Goal: Task Accomplishment & Management: Manage account settings

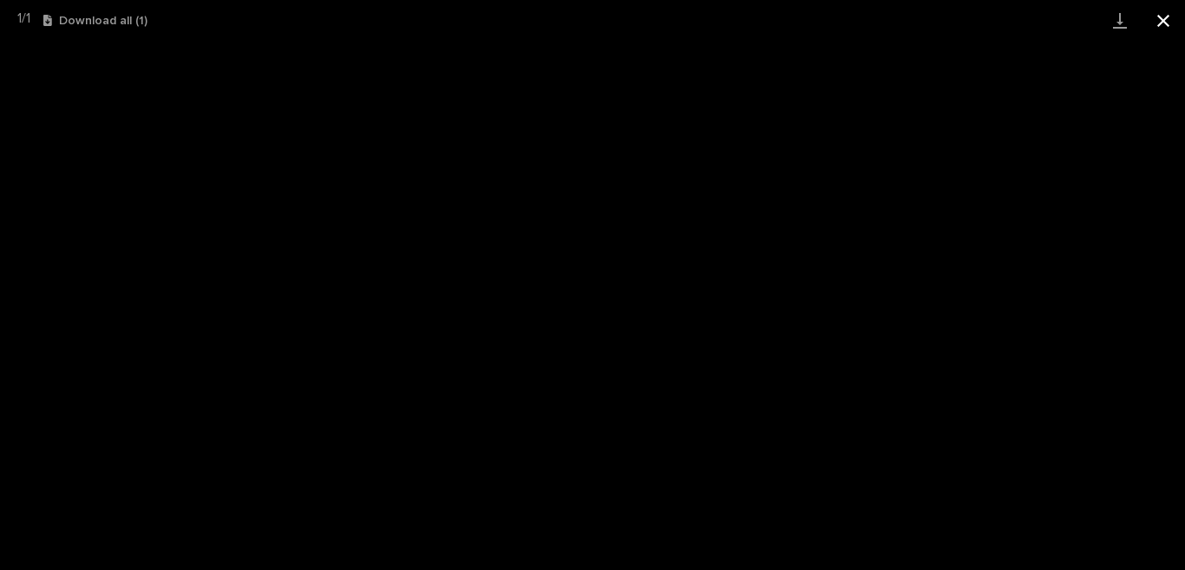
click at [1172, 24] on button "Close gallery" at bounding box center [1163, 20] width 43 height 41
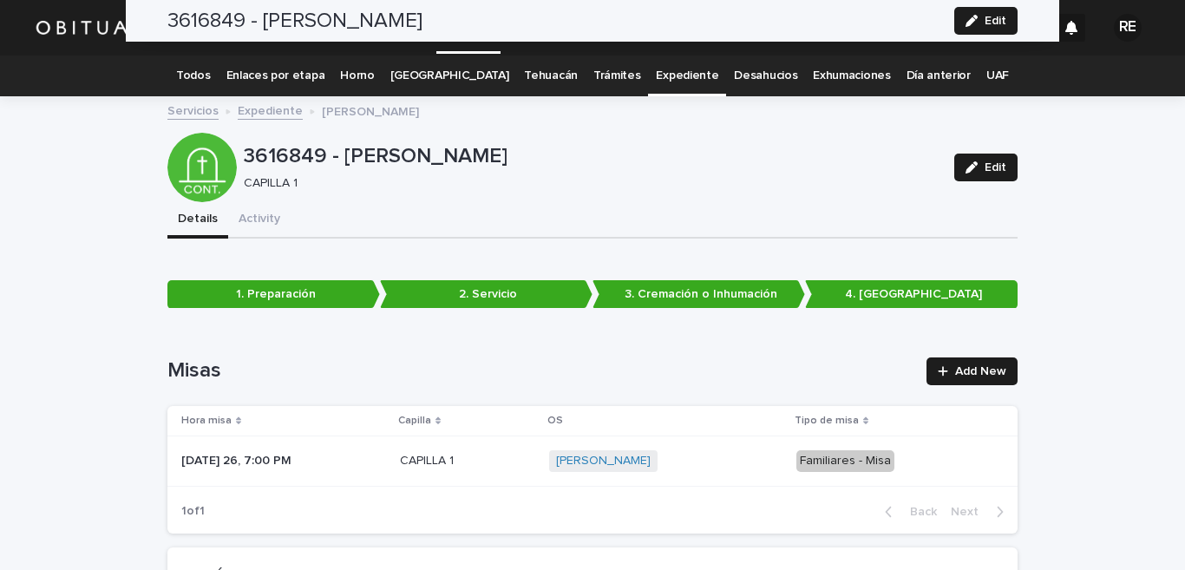
scroll to position [4165, 0]
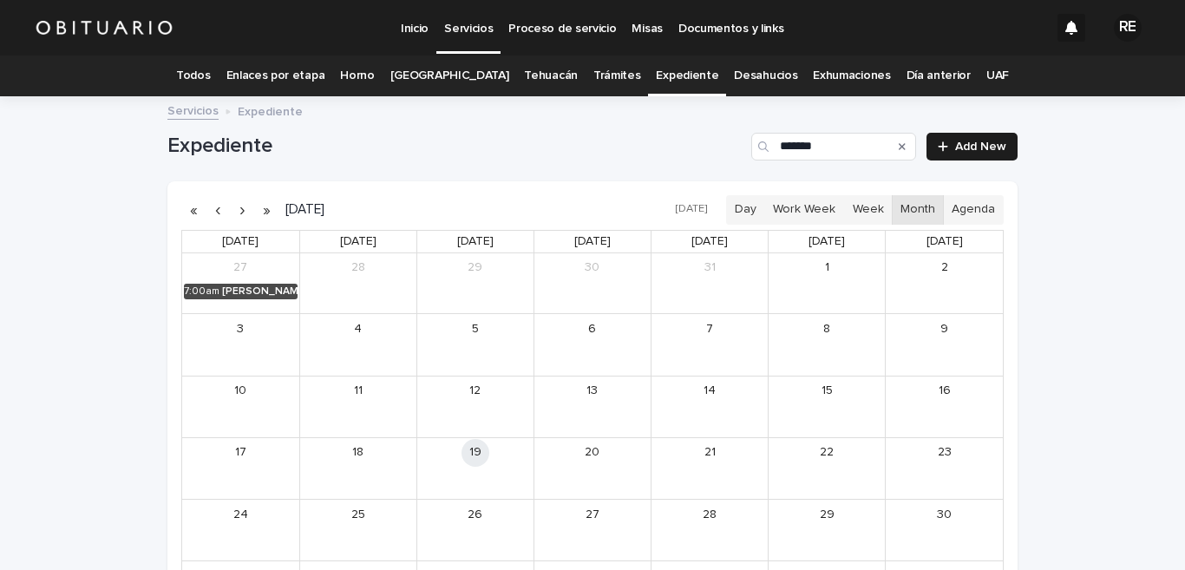
click at [899, 145] on icon "Search" at bounding box center [902, 146] width 7 height 7
click at [820, 150] on input "*******" at bounding box center [834, 147] width 165 height 28
click at [497, 471] on div "[PERSON_NAME] [PERSON_NAME]" at bounding box center [495, 476] width 73 height 12
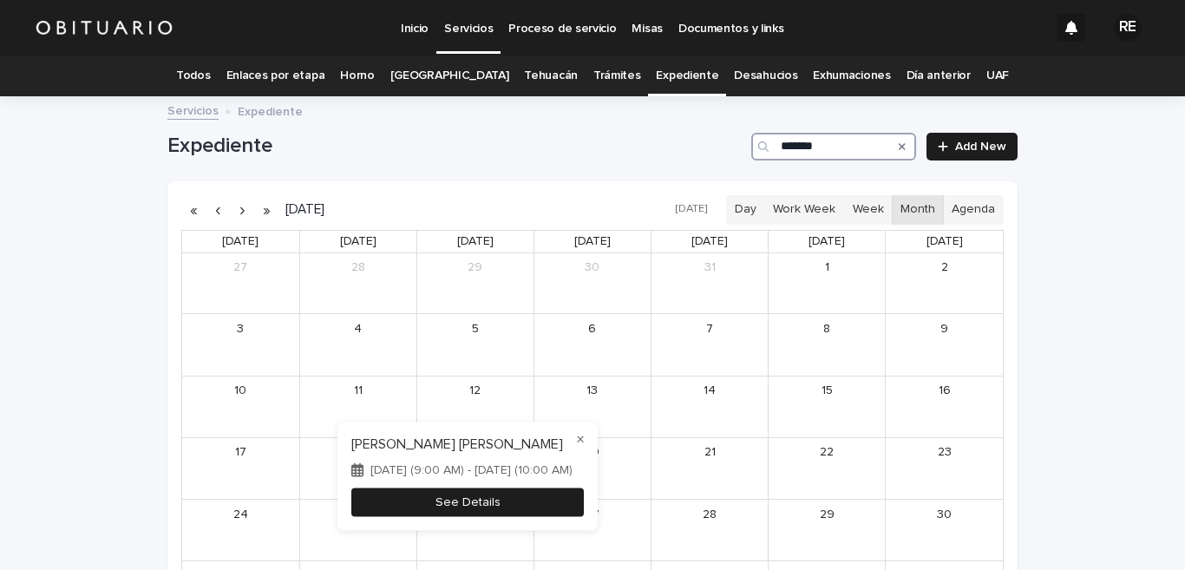
type input "*******"
click at [543, 499] on button "See Details" at bounding box center [467, 502] width 233 height 29
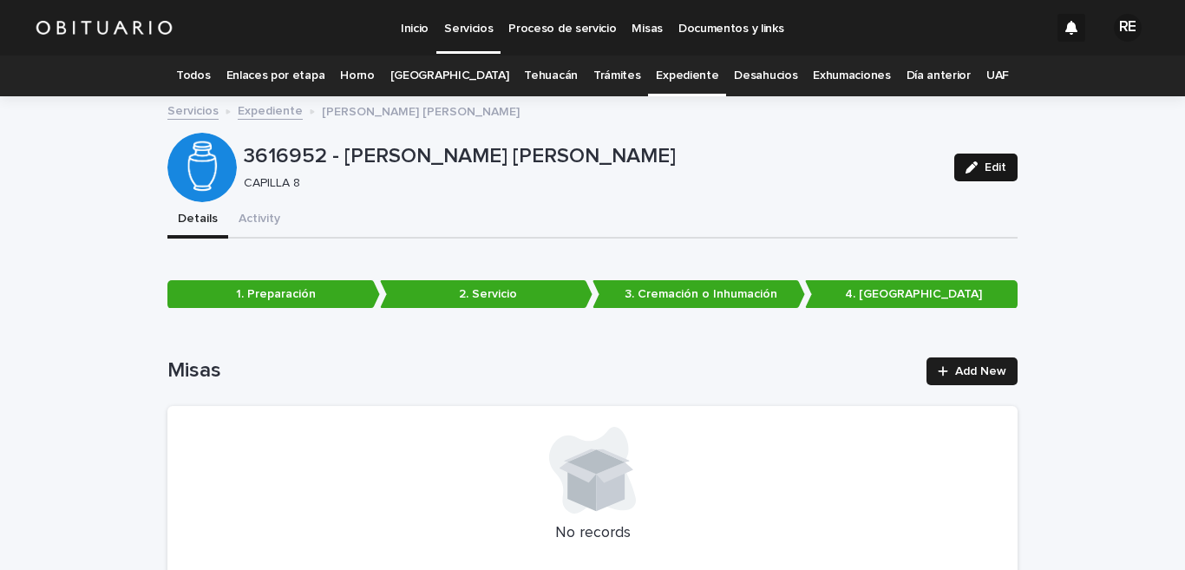
click at [985, 163] on span "Edit" at bounding box center [996, 167] width 22 height 12
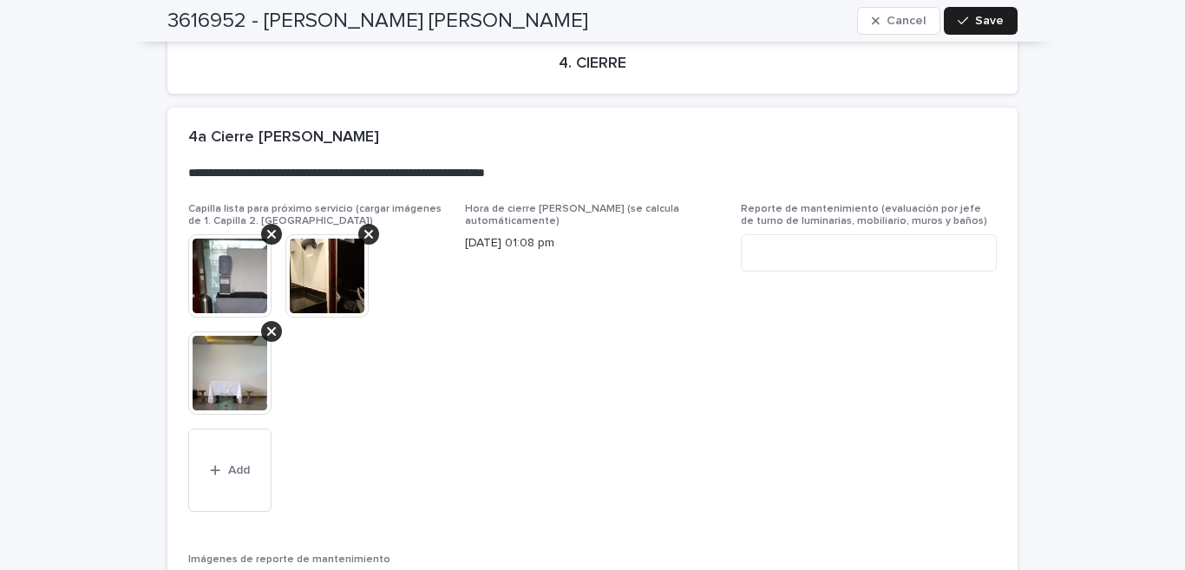
scroll to position [4489, 0]
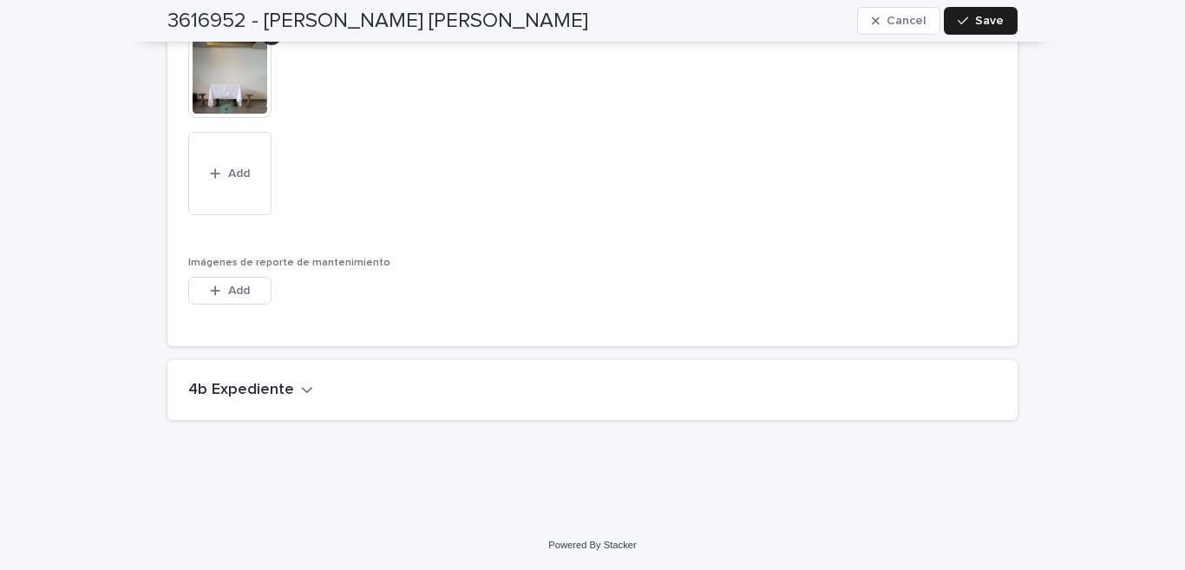
click at [261, 389] on h2 "4b Expediente" at bounding box center [241, 390] width 106 height 19
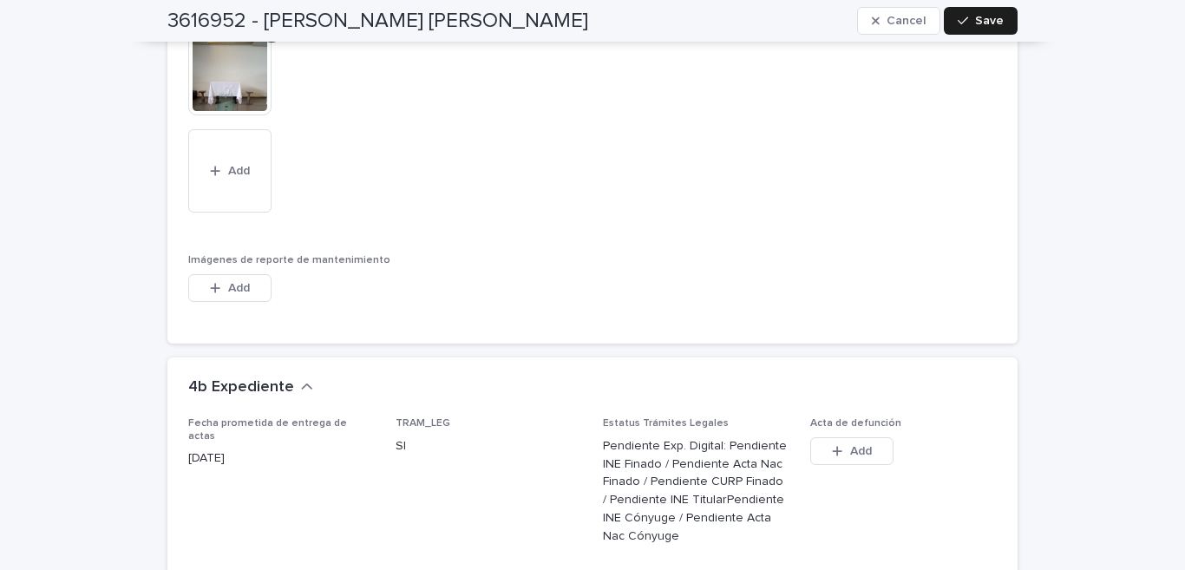
scroll to position [4745, 0]
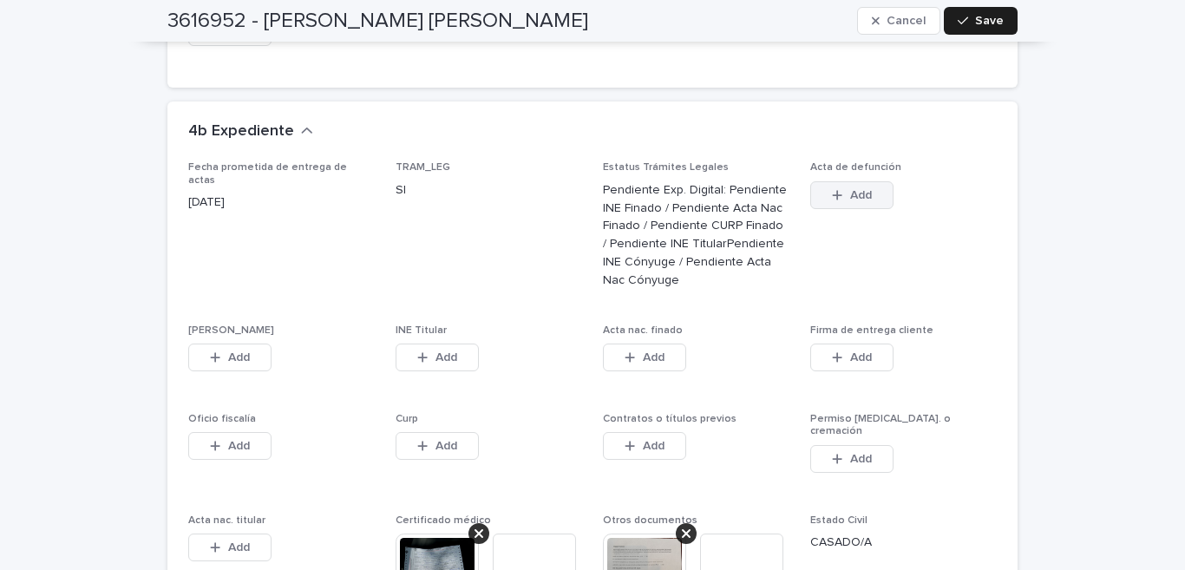
click at [863, 192] on span "Add" at bounding box center [861, 195] width 22 height 12
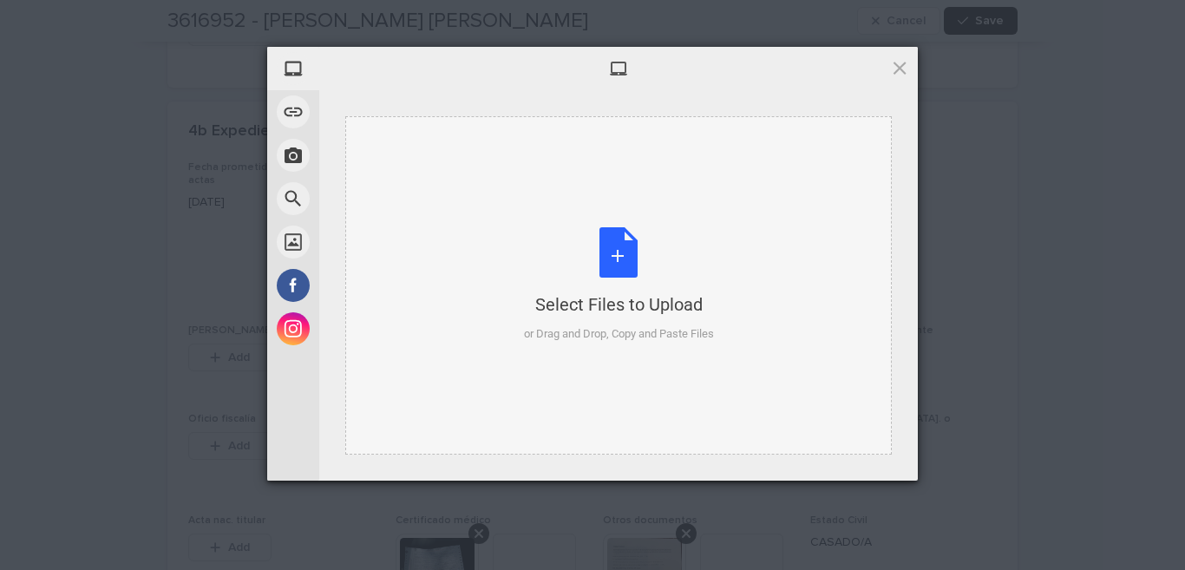
click at [621, 245] on div "Select Files to Upload or Drag and Drop, Copy and Paste Files" at bounding box center [619, 284] width 190 height 115
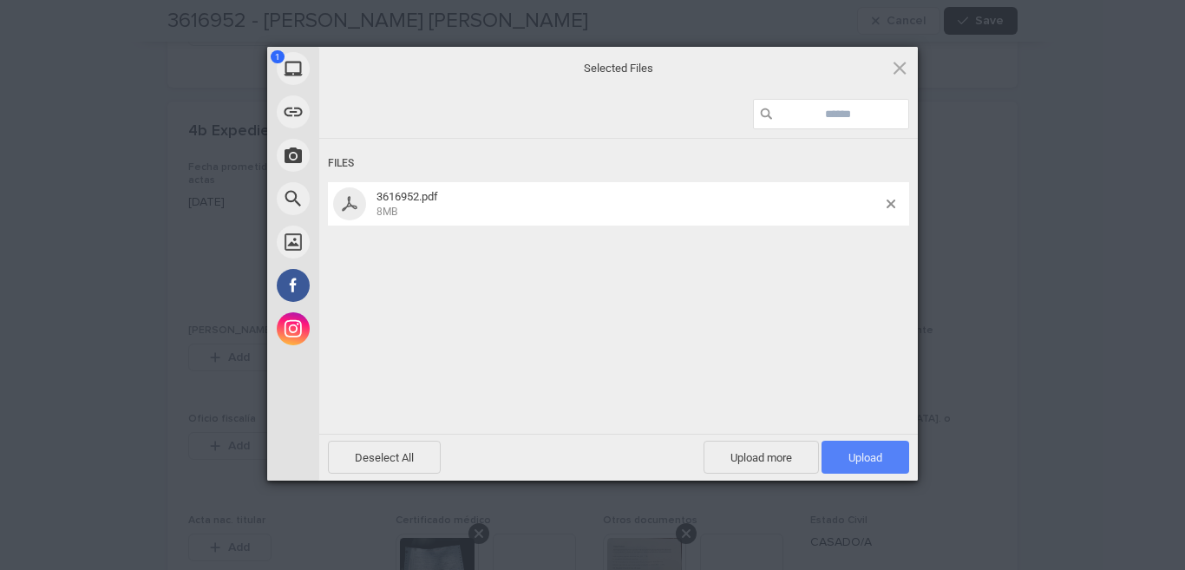
click at [889, 460] on span "Upload 1" at bounding box center [866, 457] width 88 height 33
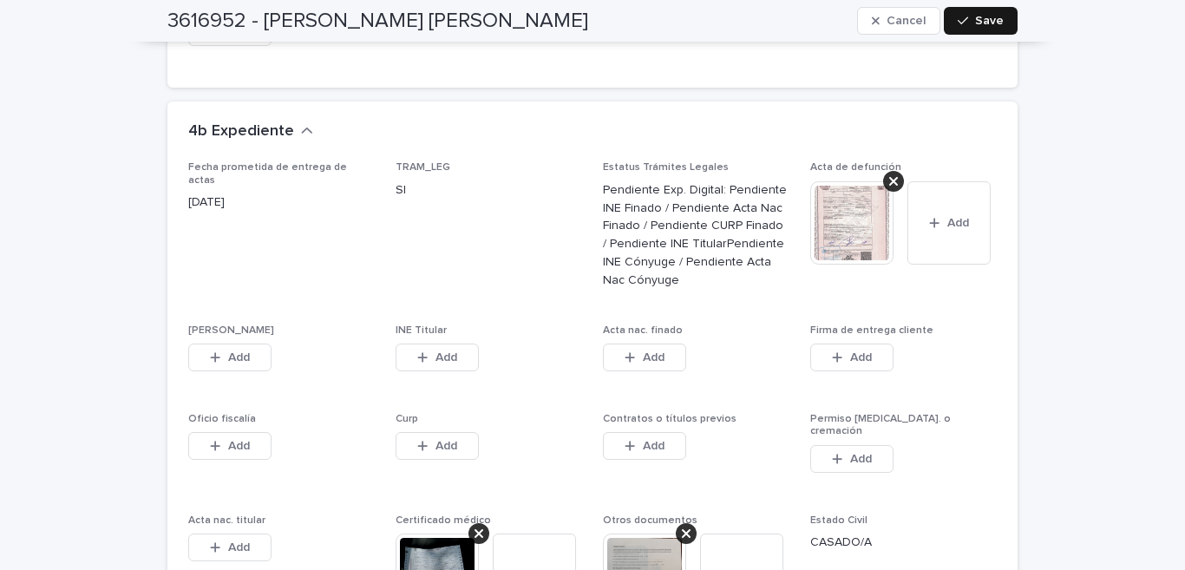
click at [965, 23] on div "button" at bounding box center [966, 21] width 17 height 12
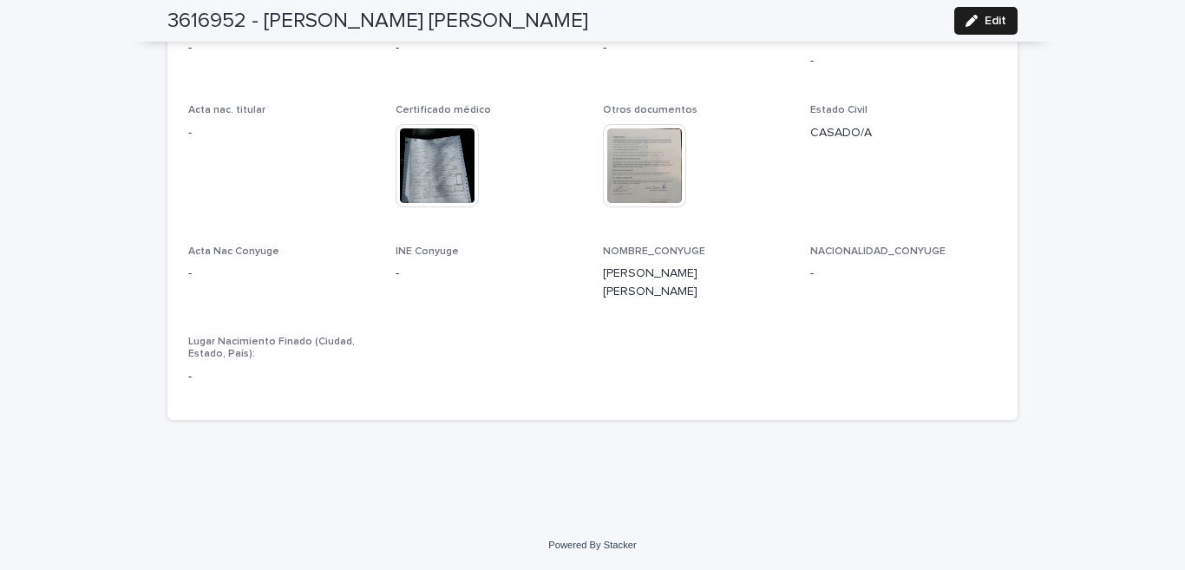
scroll to position [4676, 0]
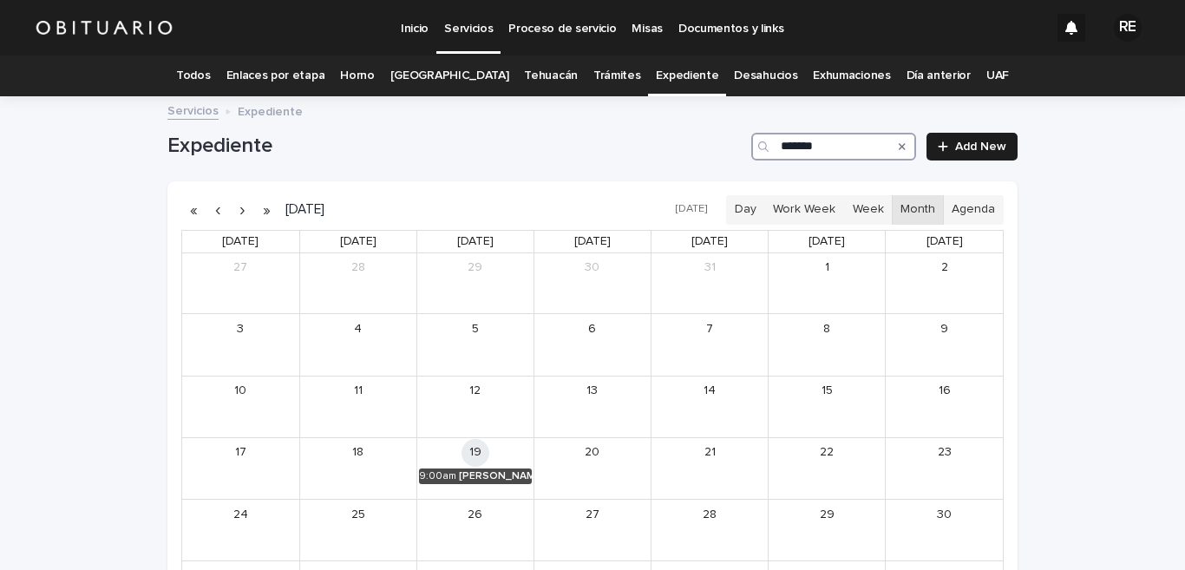
click at [836, 146] on input "*******" at bounding box center [834, 147] width 165 height 28
click at [491, 472] on div "[PERSON_NAME]" at bounding box center [495, 476] width 73 height 12
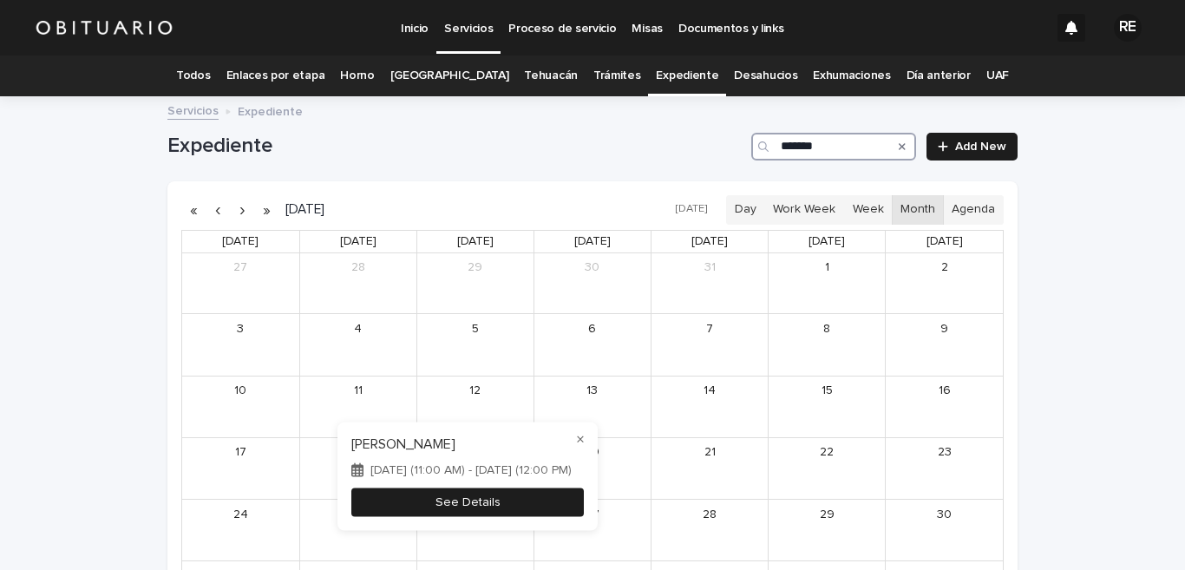
type input "*******"
click at [527, 502] on button "See Details" at bounding box center [467, 502] width 233 height 29
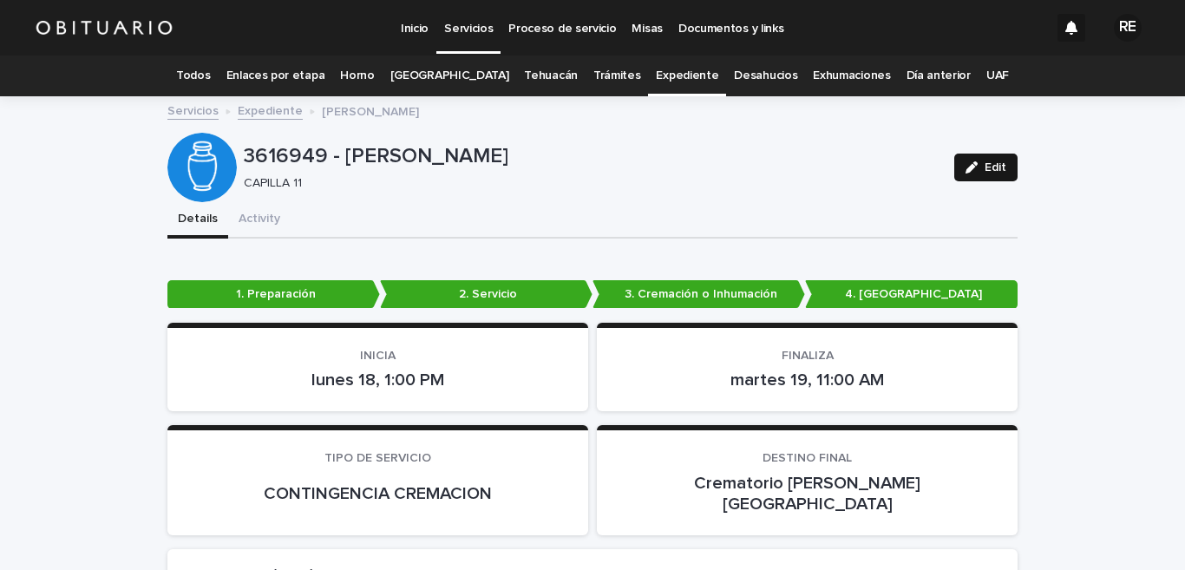
click at [964, 157] on button "Edit" at bounding box center [986, 168] width 63 height 28
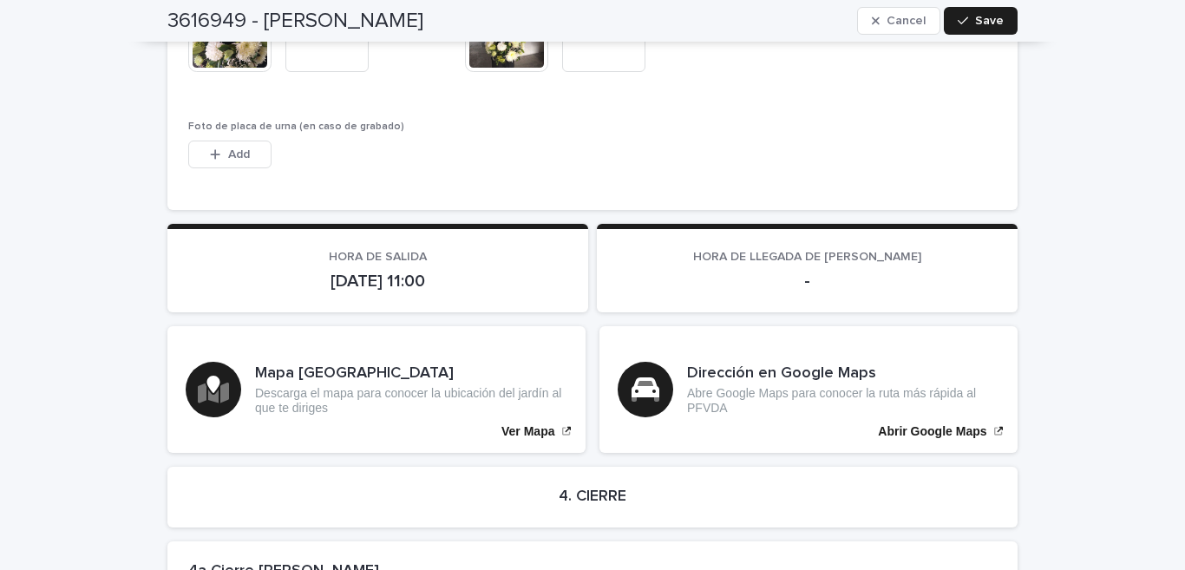
scroll to position [4569, 0]
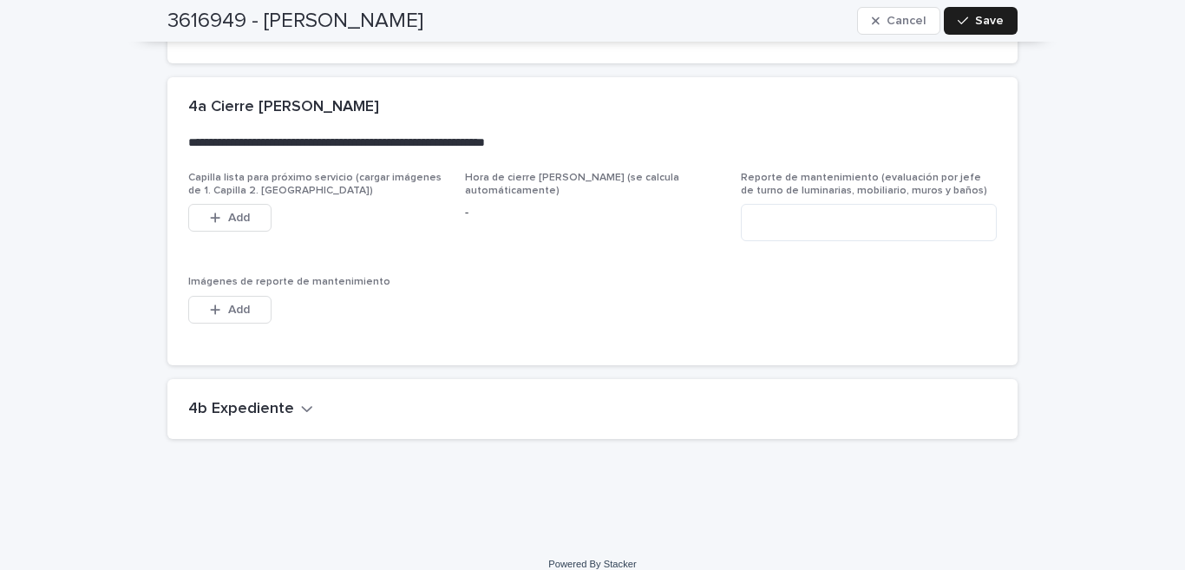
click at [258, 400] on h2 "4b Expediente" at bounding box center [241, 409] width 106 height 19
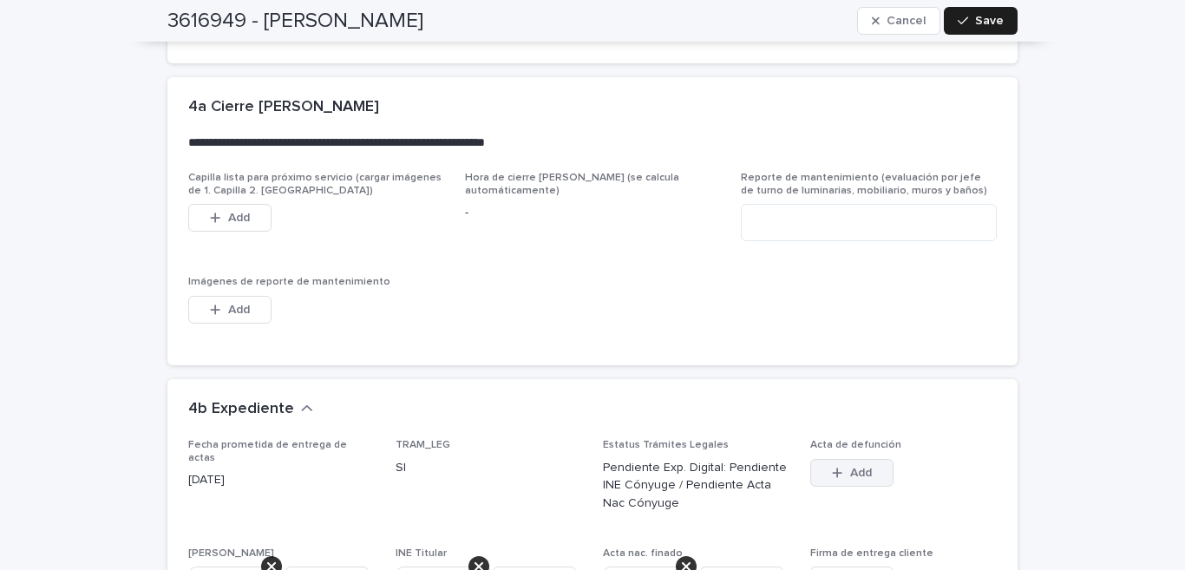
click at [841, 467] on div "button" at bounding box center [840, 473] width 17 height 12
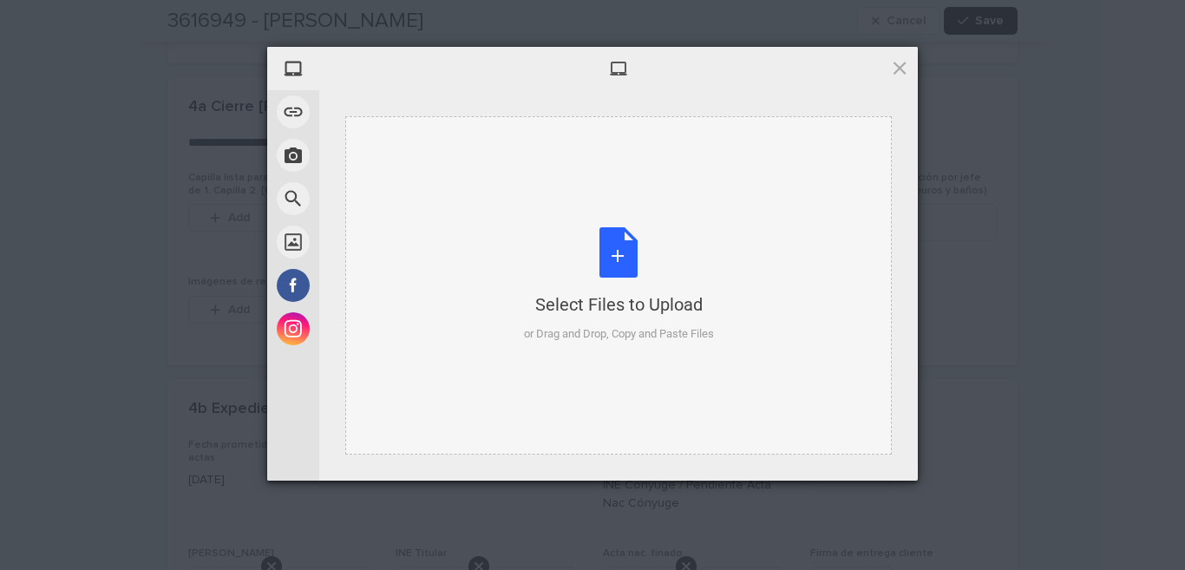
click at [622, 236] on div "Select Files to Upload or Drag and Drop, Copy and Paste Files" at bounding box center [619, 284] width 190 height 115
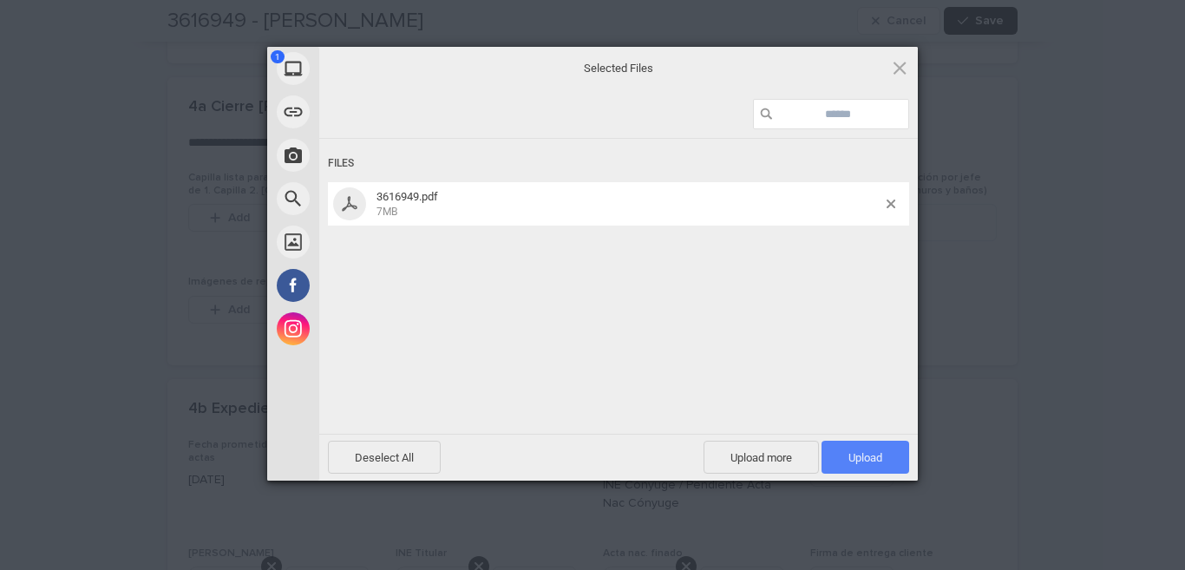
click at [889, 450] on span "Upload 1" at bounding box center [866, 457] width 88 height 33
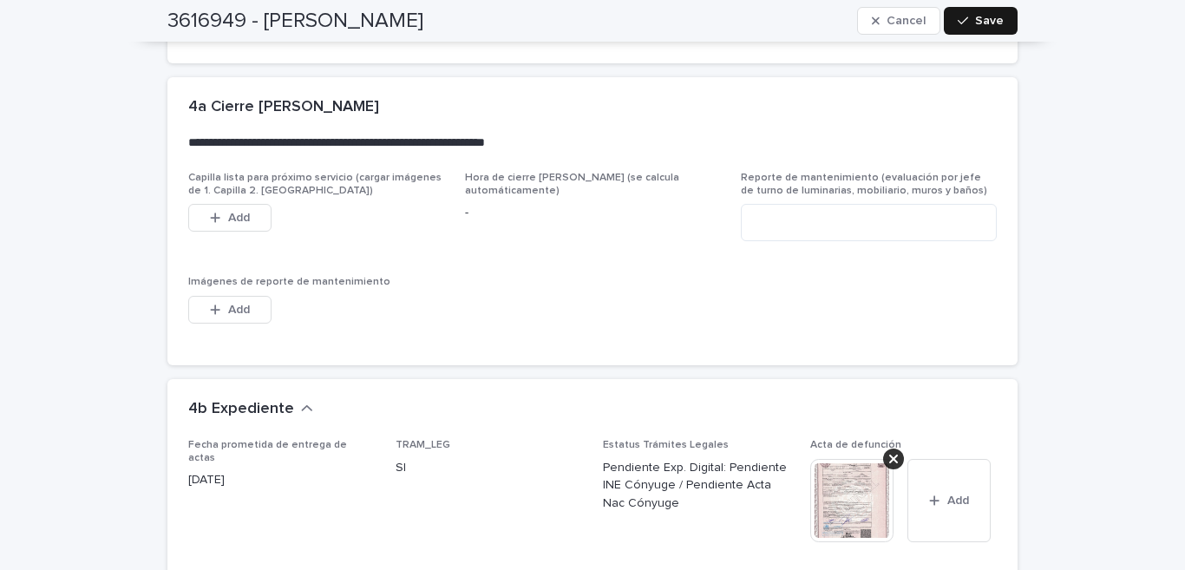
click at [956, 12] on button "Save" at bounding box center [981, 21] width 74 height 28
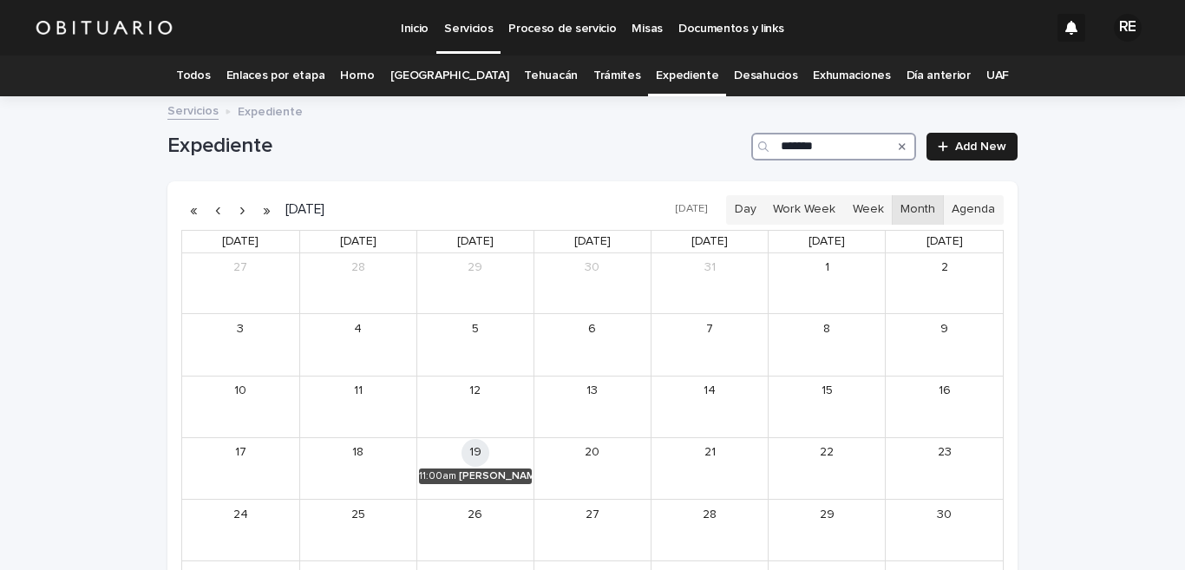
click at [831, 144] on input "*******" at bounding box center [834, 147] width 165 height 28
click at [491, 475] on div "[PERSON_NAME]" at bounding box center [497, 476] width 69 height 12
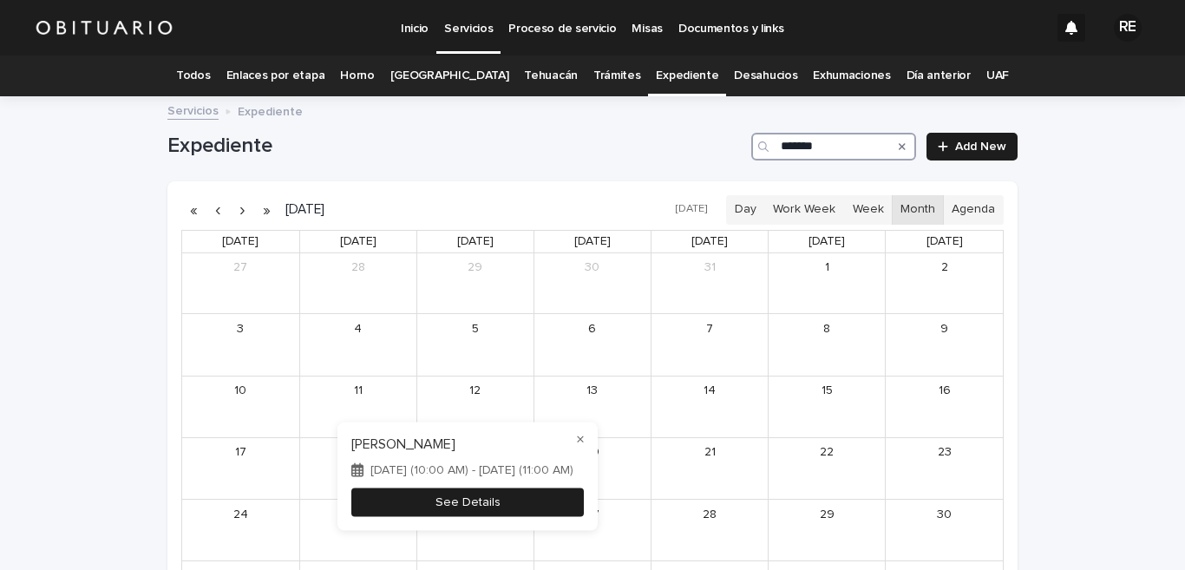
type input "*******"
click at [541, 500] on button "See Details" at bounding box center [467, 502] width 233 height 29
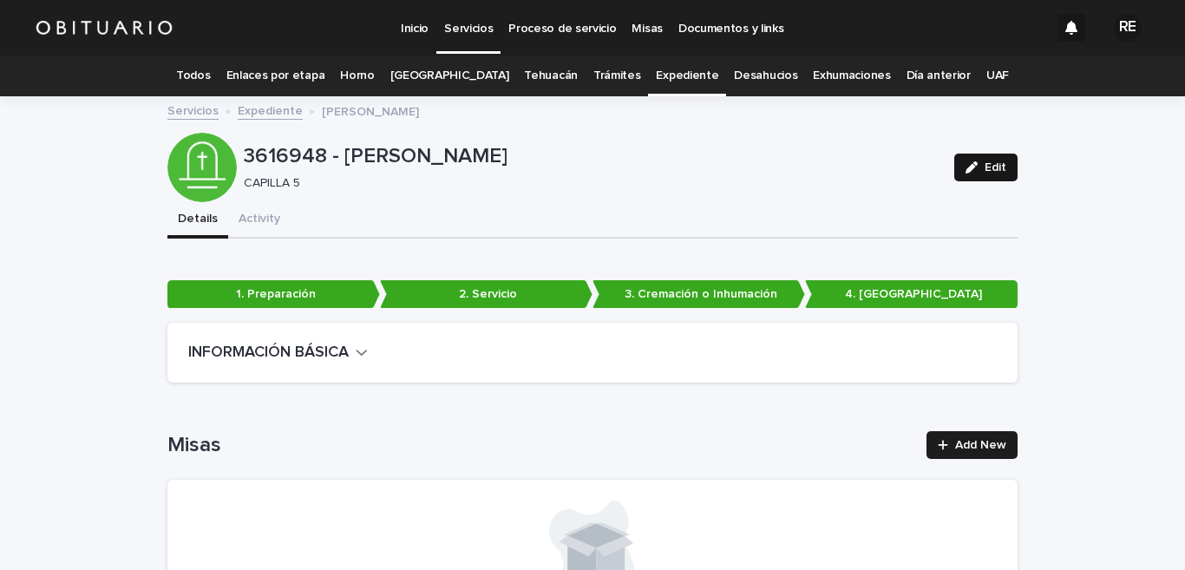
click at [966, 167] on icon "button" at bounding box center [972, 167] width 12 height 12
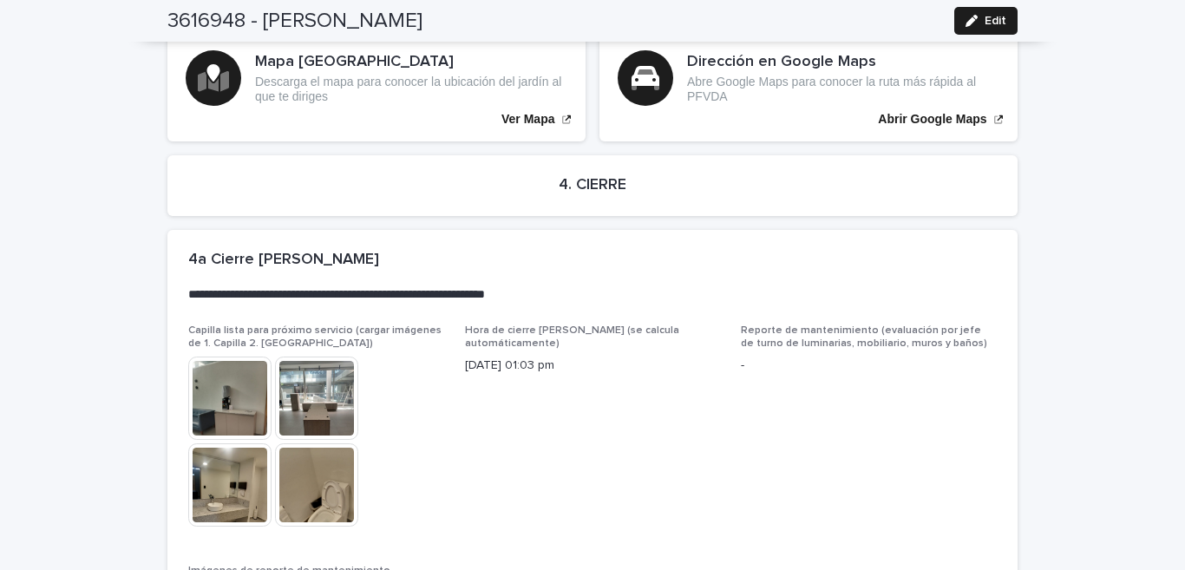
scroll to position [4056, 0]
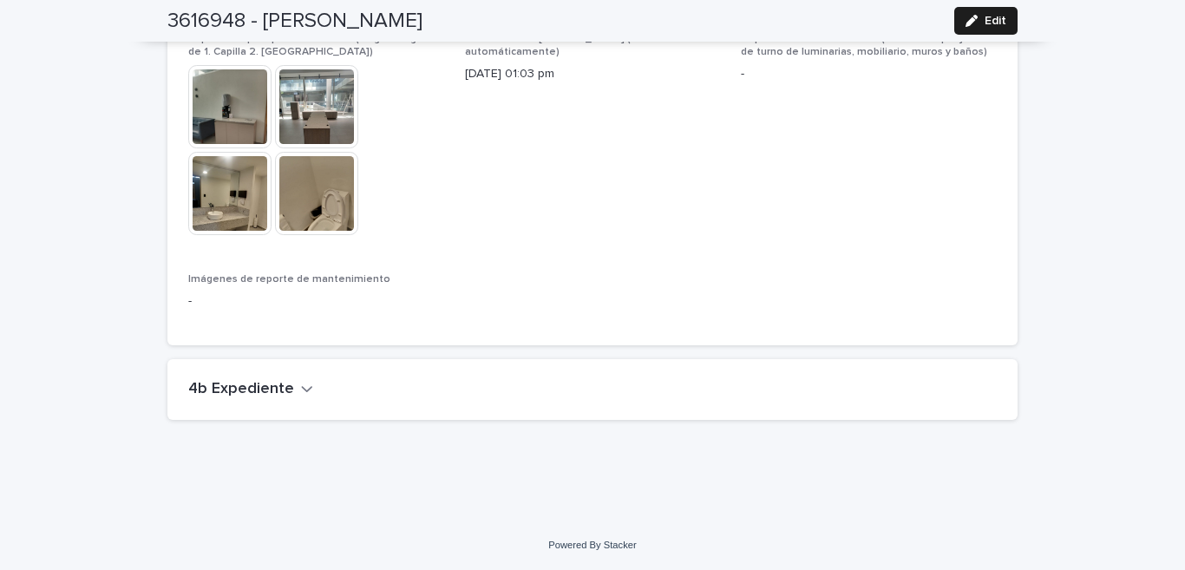
click at [301, 381] on icon "button" at bounding box center [307, 389] width 12 height 16
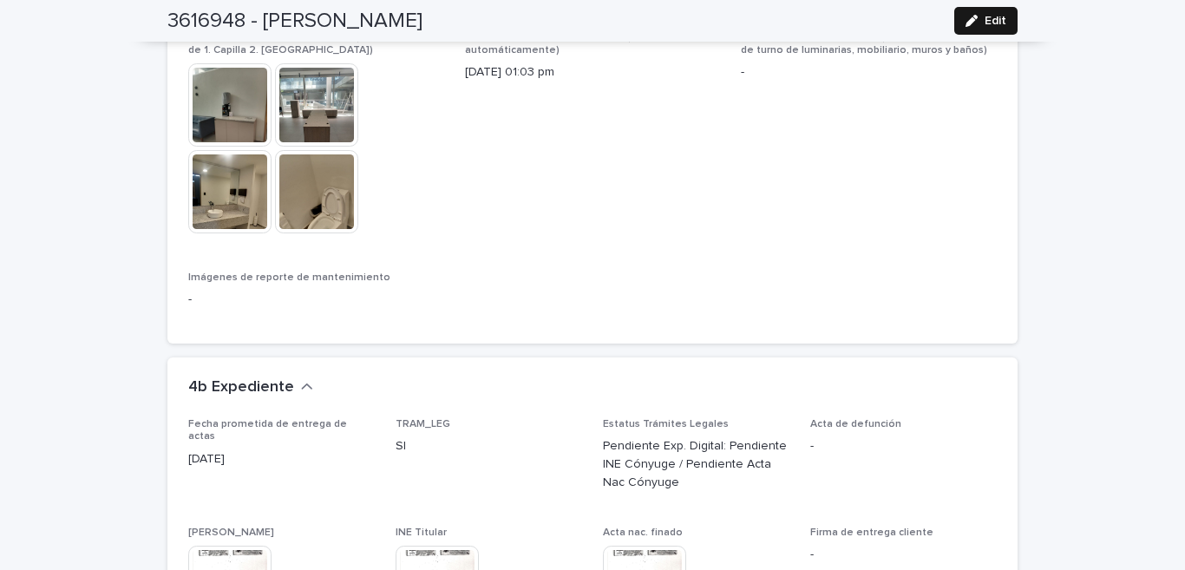
click at [973, 17] on div "button" at bounding box center [975, 21] width 19 height 12
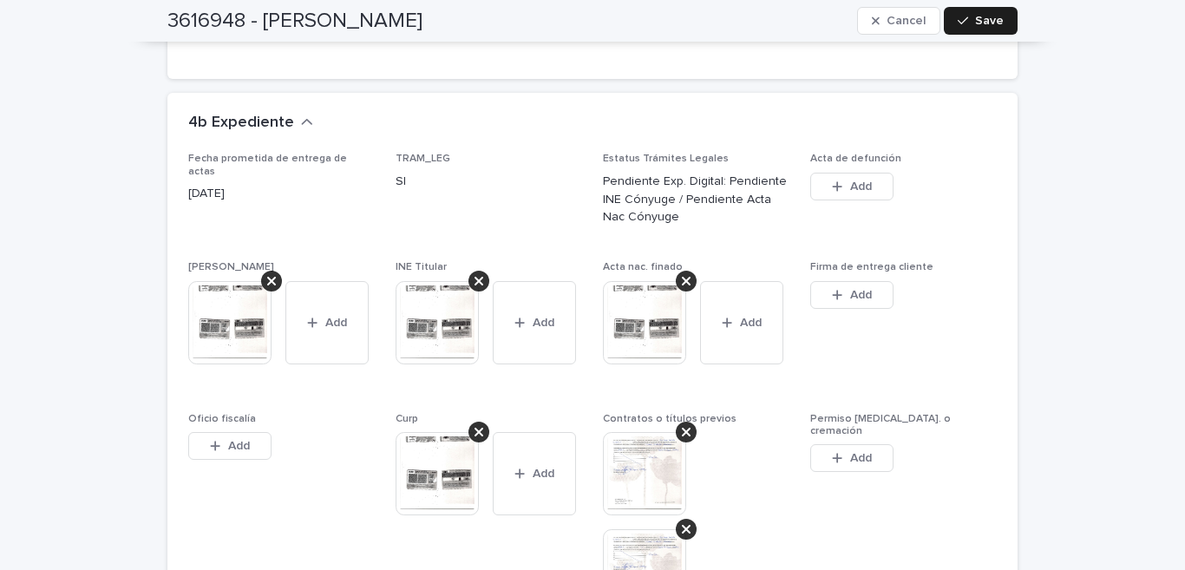
scroll to position [4997, 0]
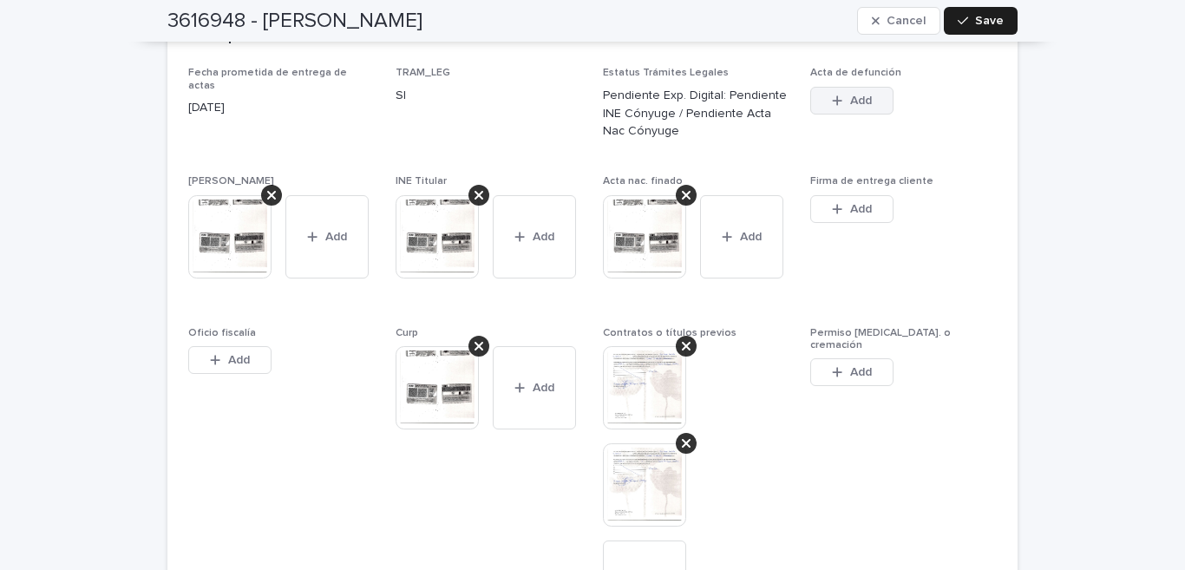
click at [850, 102] on span "Add" at bounding box center [861, 101] width 22 height 12
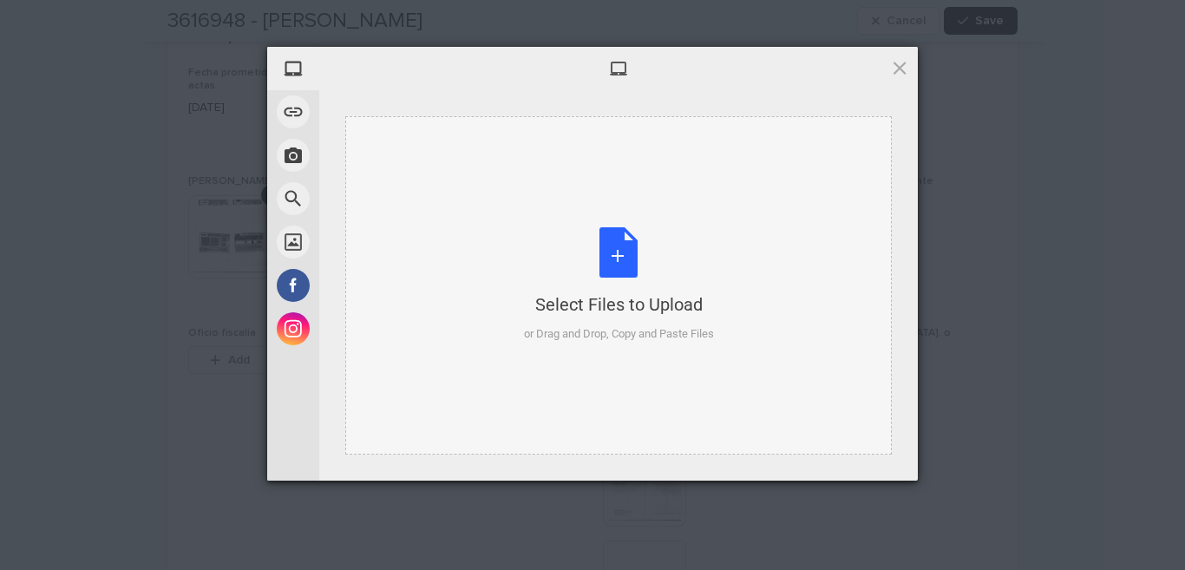
click at [617, 238] on div "Select Files to Upload or Drag and Drop, Copy and Paste Files" at bounding box center [619, 284] width 190 height 115
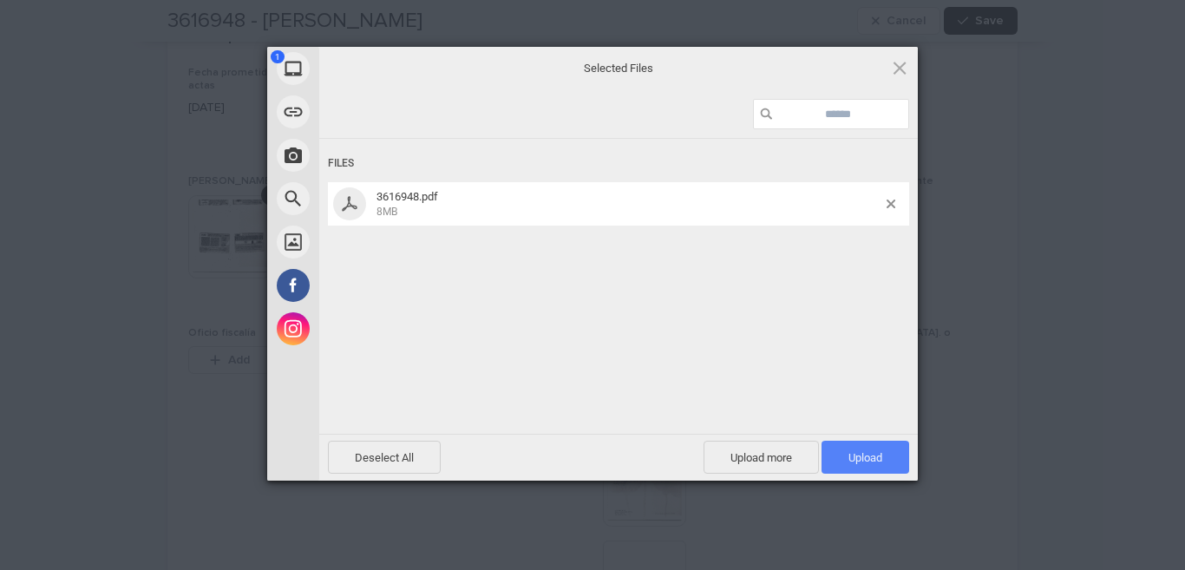
click at [885, 456] on span "Upload 1" at bounding box center [866, 457] width 88 height 33
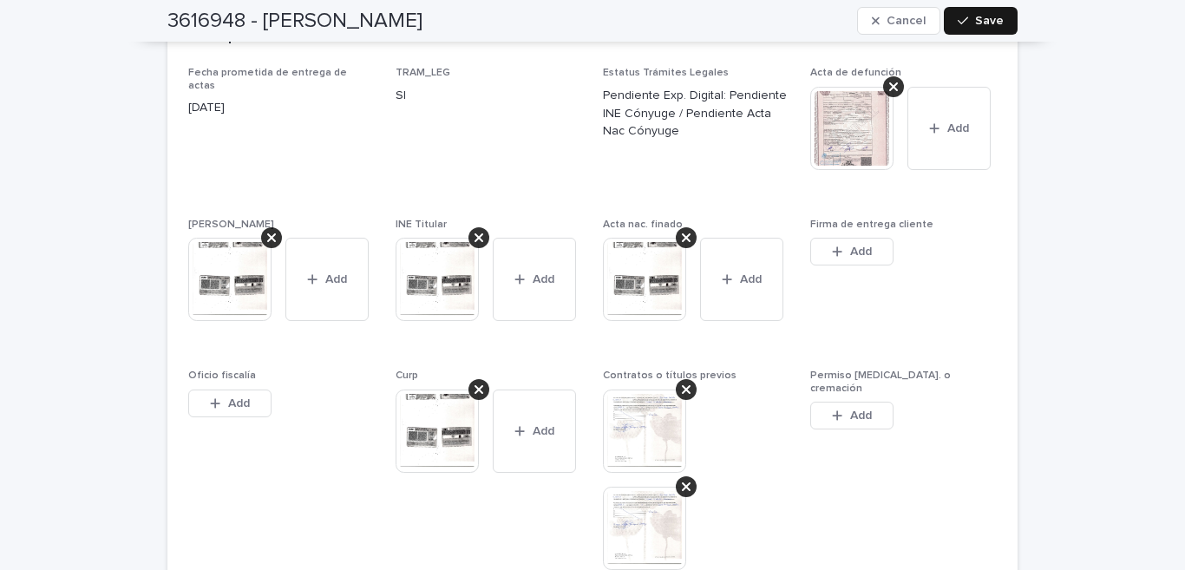
click at [957, 12] on button "Save" at bounding box center [981, 21] width 74 height 28
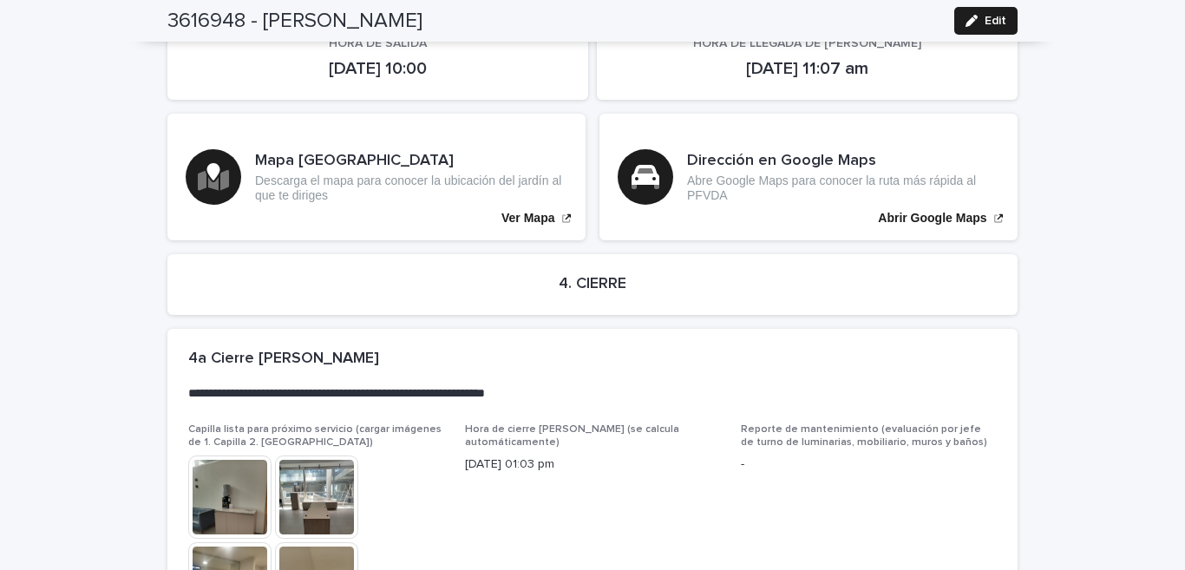
scroll to position [3408, 0]
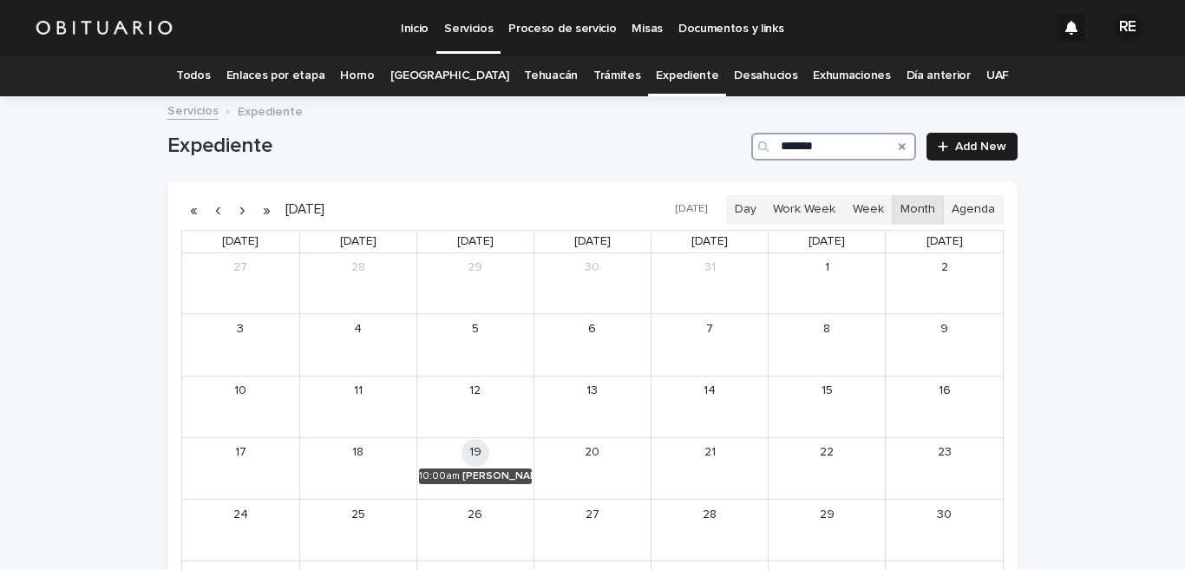
click at [827, 147] on input "*******" at bounding box center [834, 147] width 165 height 28
click at [477, 473] on div "[PERSON_NAME] [PERSON_NAME]" at bounding box center [494, 476] width 75 height 12
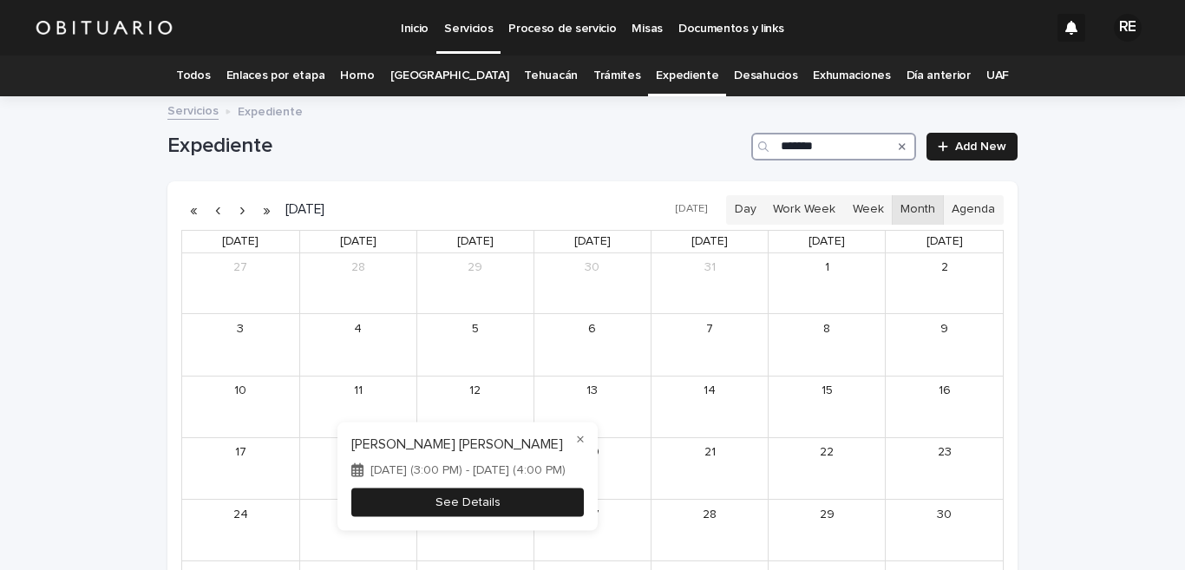
type input "*******"
click at [532, 503] on button "See Details" at bounding box center [467, 502] width 233 height 29
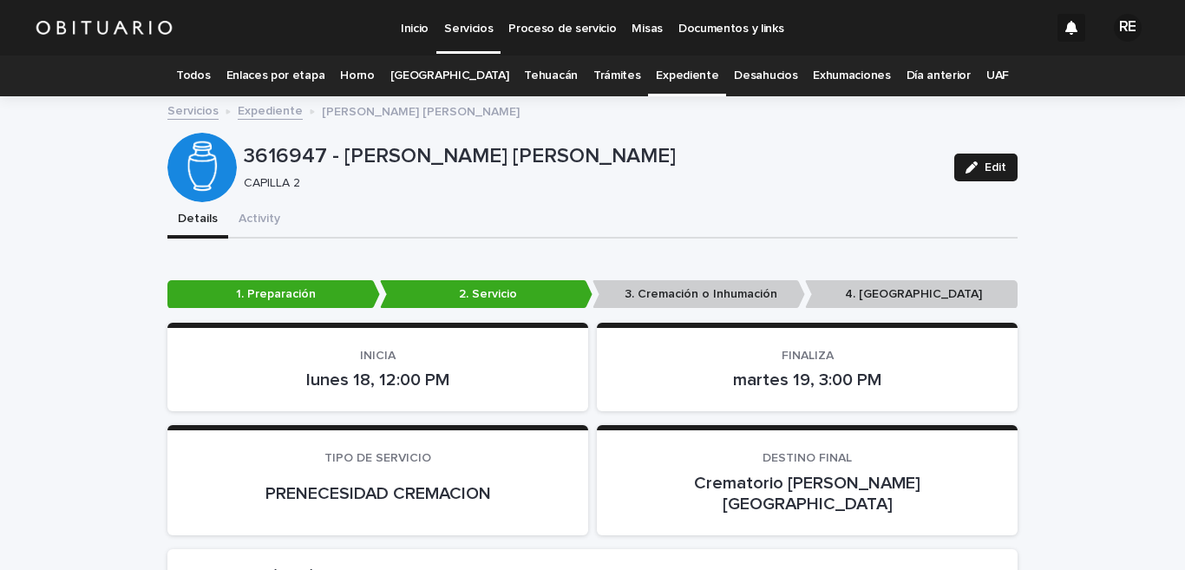
drag, startPoint x: 975, startPoint y: 166, endPoint x: 898, endPoint y: 301, distance: 155.4
click at [975, 167] on div "button" at bounding box center [975, 167] width 19 height 12
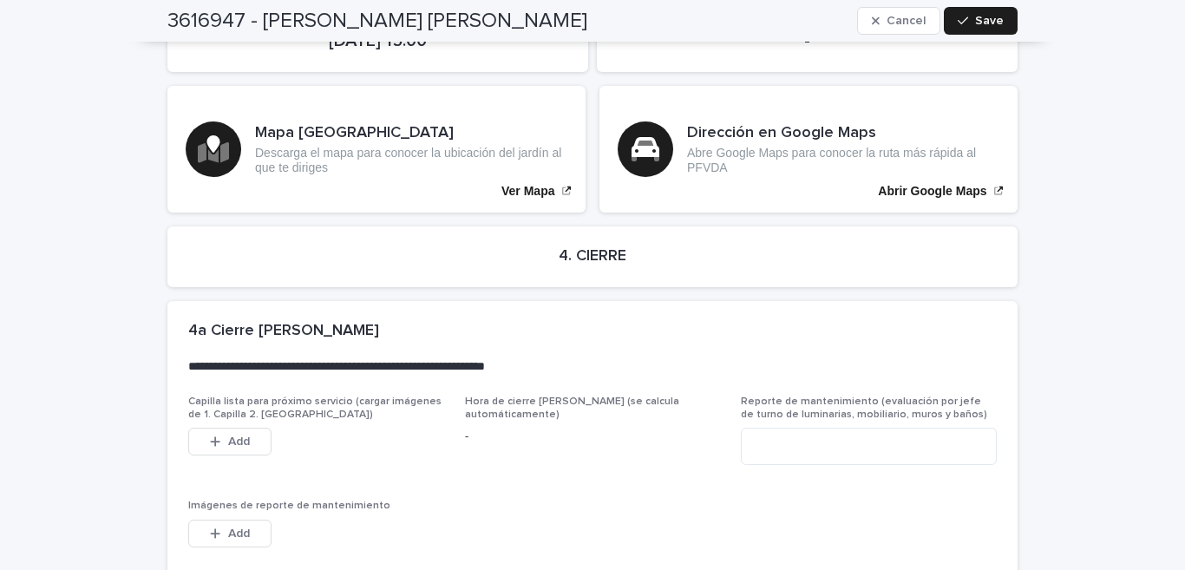
scroll to position [4500, 0]
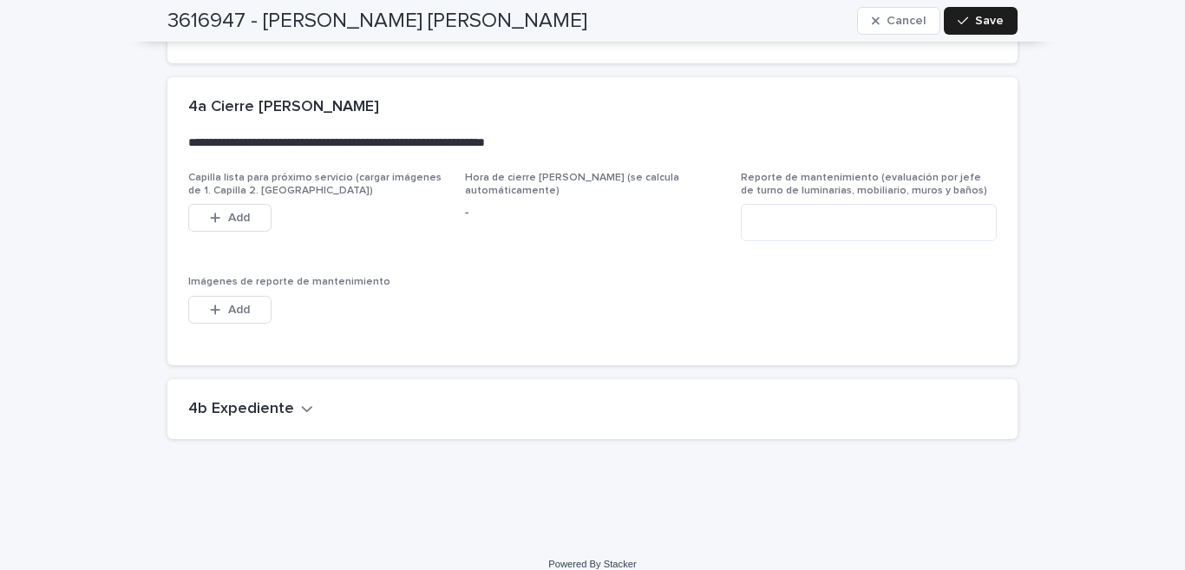
click at [301, 401] on icon "button" at bounding box center [307, 409] width 12 height 16
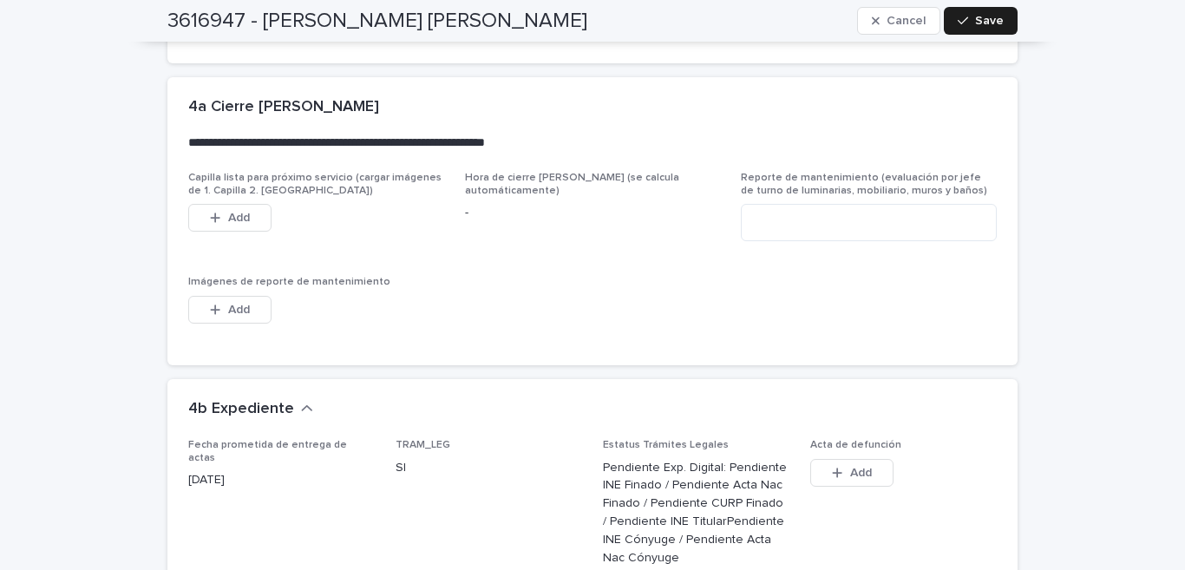
scroll to position [4671, 0]
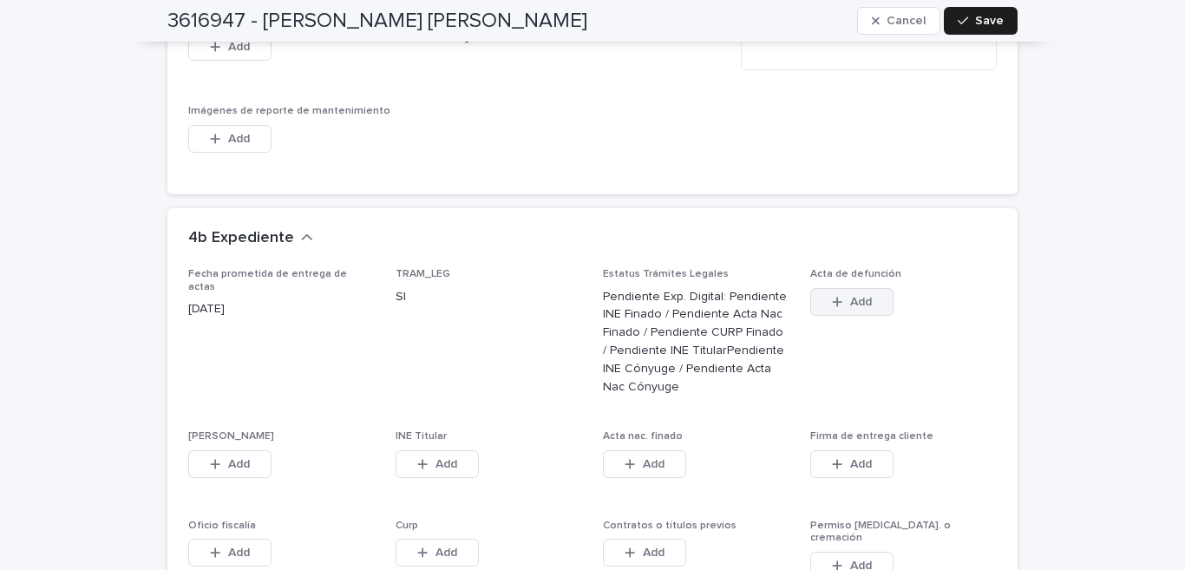
click at [833, 297] on icon "button" at bounding box center [838, 302] width 10 height 10
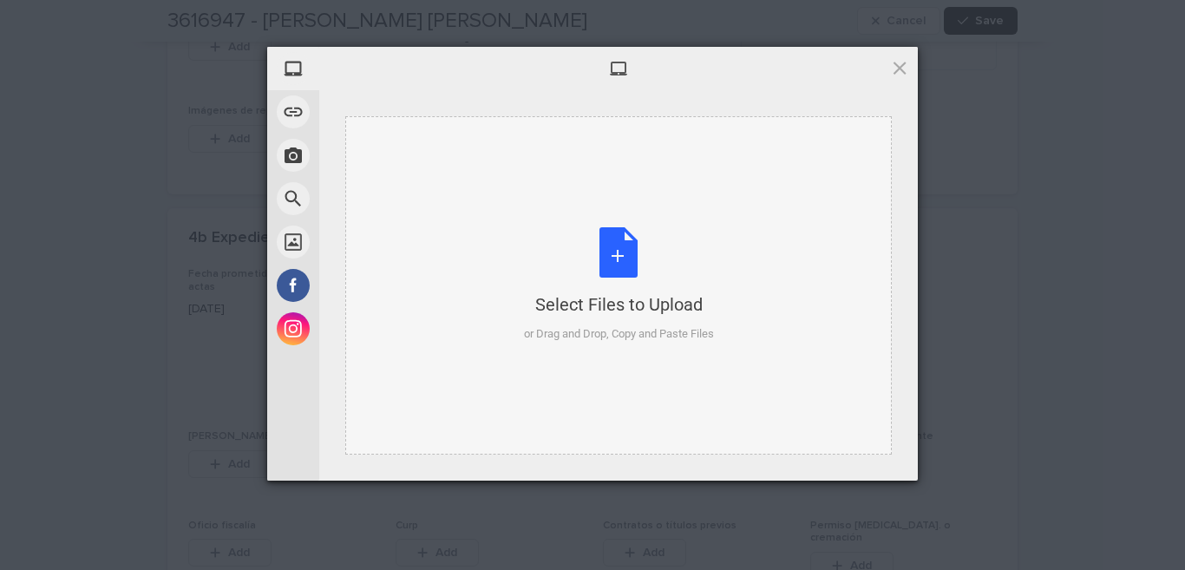
click at [628, 269] on div "Select Files to Upload or Drag and Drop, Copy and Paste Files" at bounding box center [619, 284] width 190 height 115
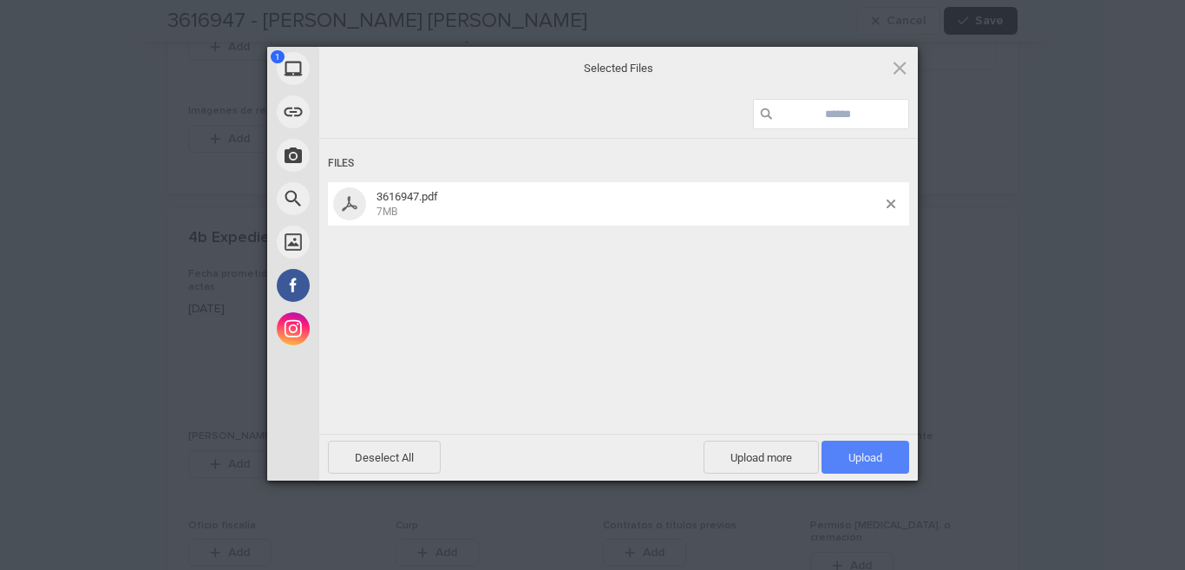
click at [900, 462] on span "Upload 1" at bounding box center [866, 457] width 88 height 33
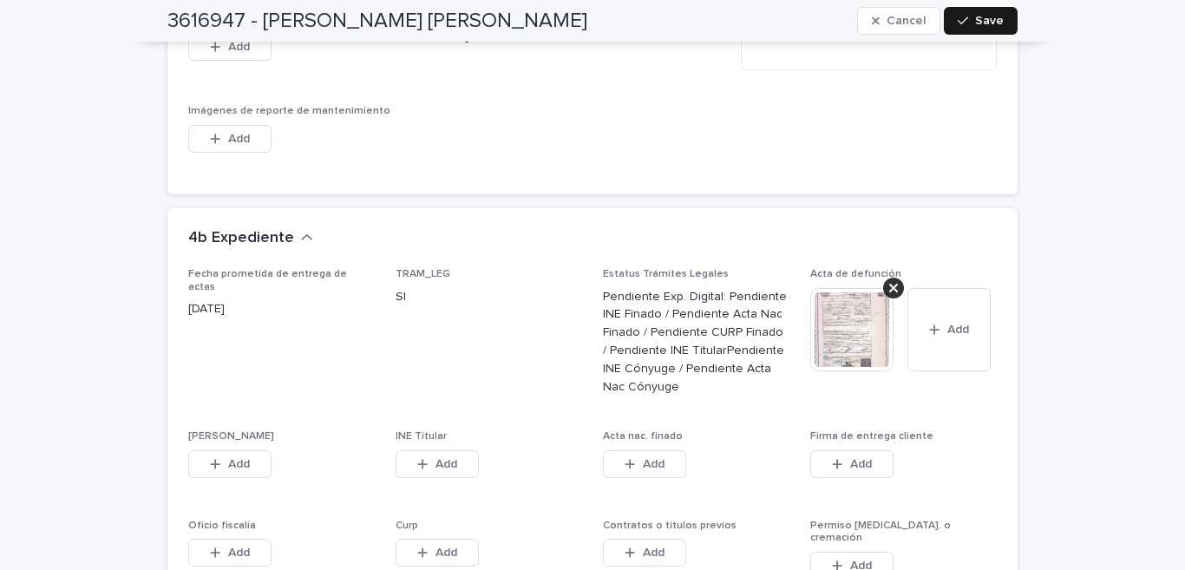
click at [975, 21] on span "Save" at bounding box center [989, 21] width 29 height 12
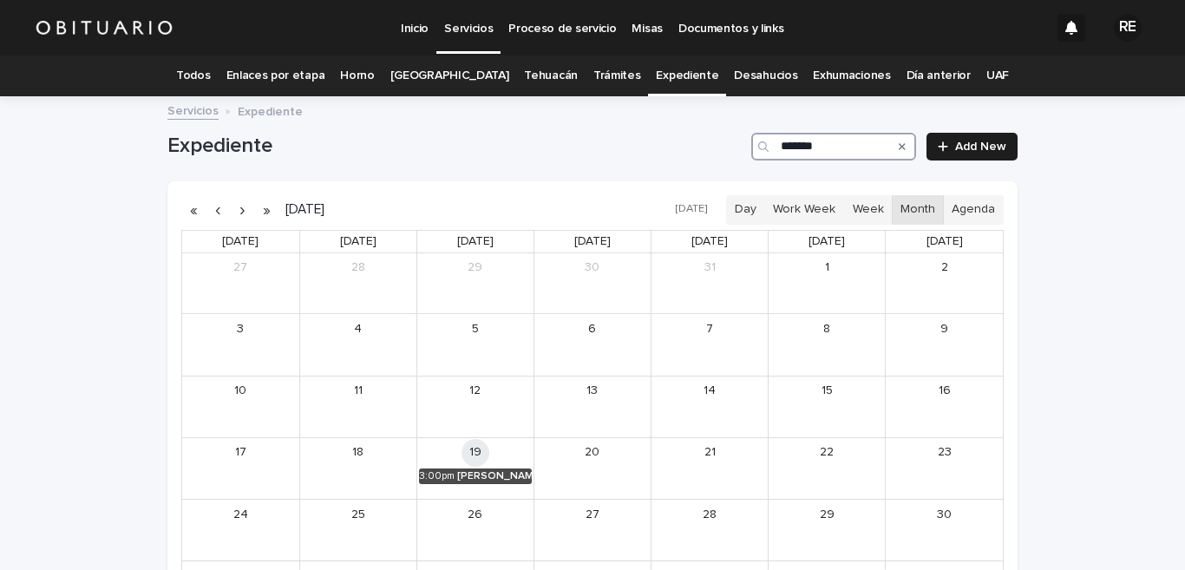
click at [838, 149] on input "*******" at bounding box center [834, 147] width 165 height 28
click at [494, 476] on div "[PERSON_NAME]" at bounding box center [494, 476] width 75 height 12
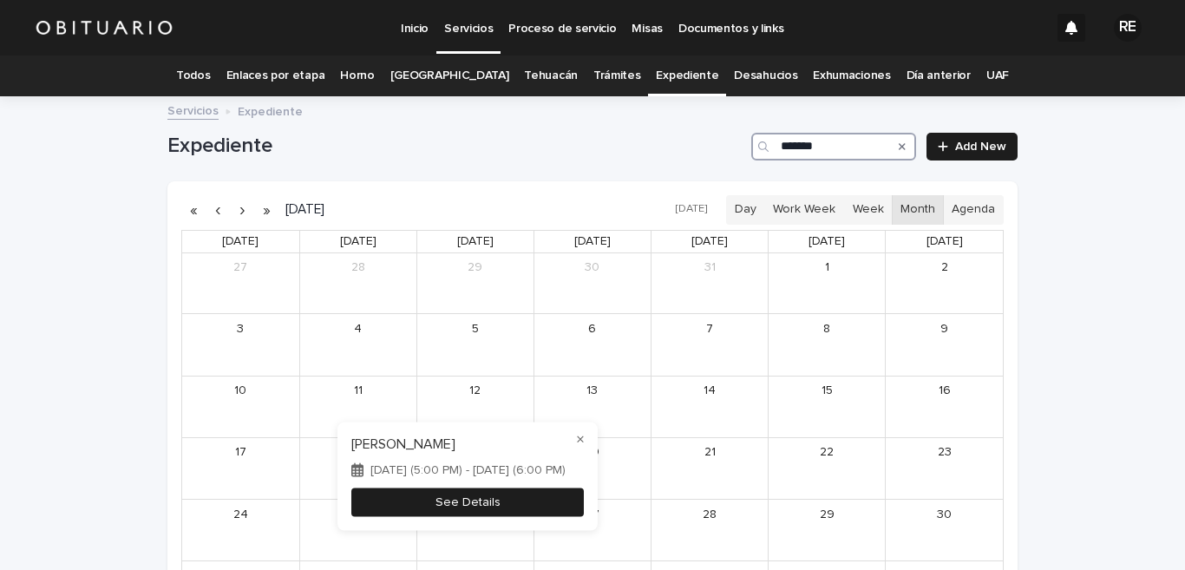
type input "*******"
click at [523, 500] on button "See Details" at bounding box center [467, 502] width 233 height 29
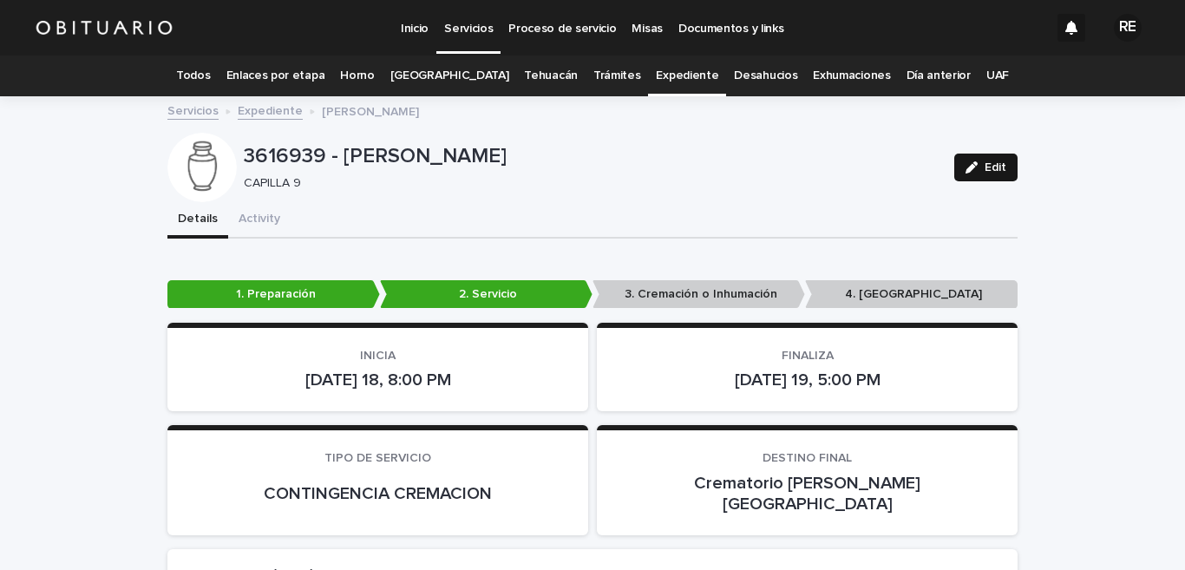
click at [974, 167] on div "button" at bounding box center [975, 167] width 19 height 12
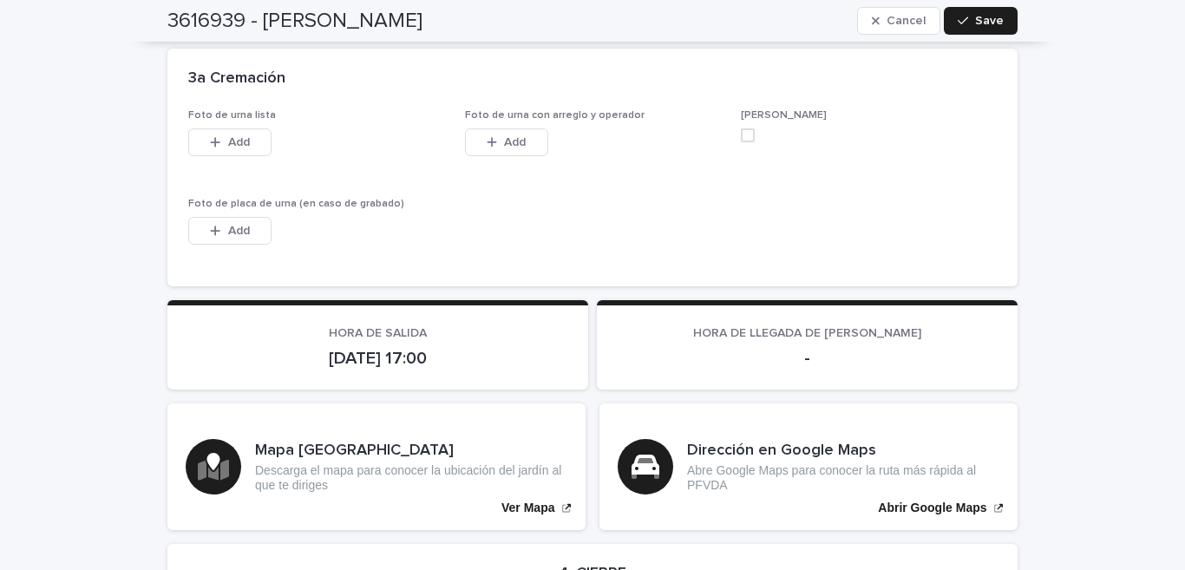
scroll to position [4542, 0]
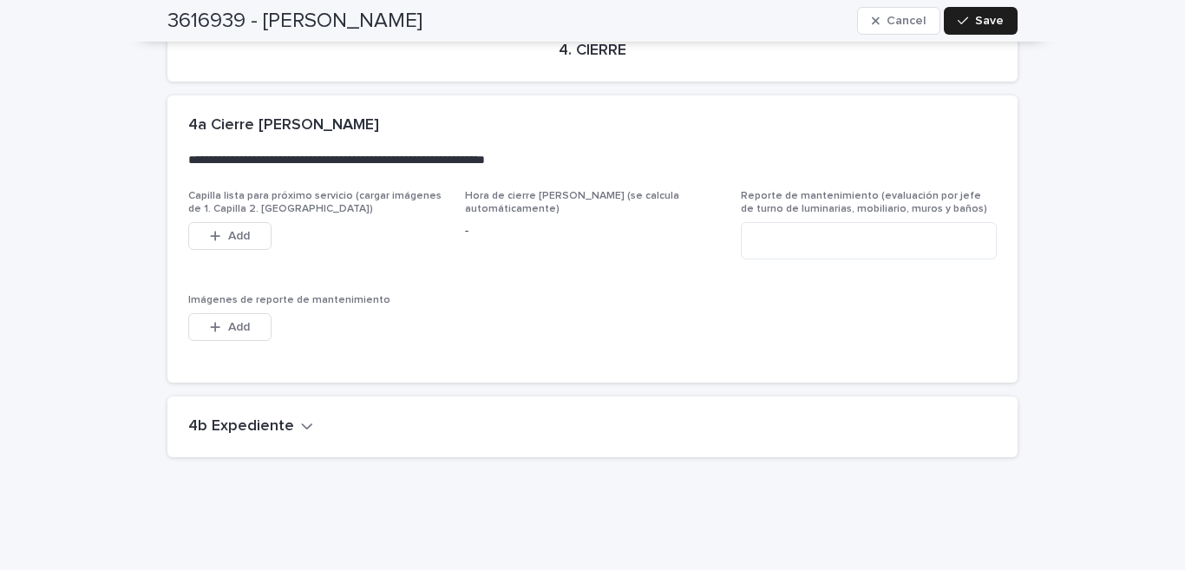
click at [224, 417] on h2 "4b Expediente" at bounding box center [241, 426] width 106 height 19
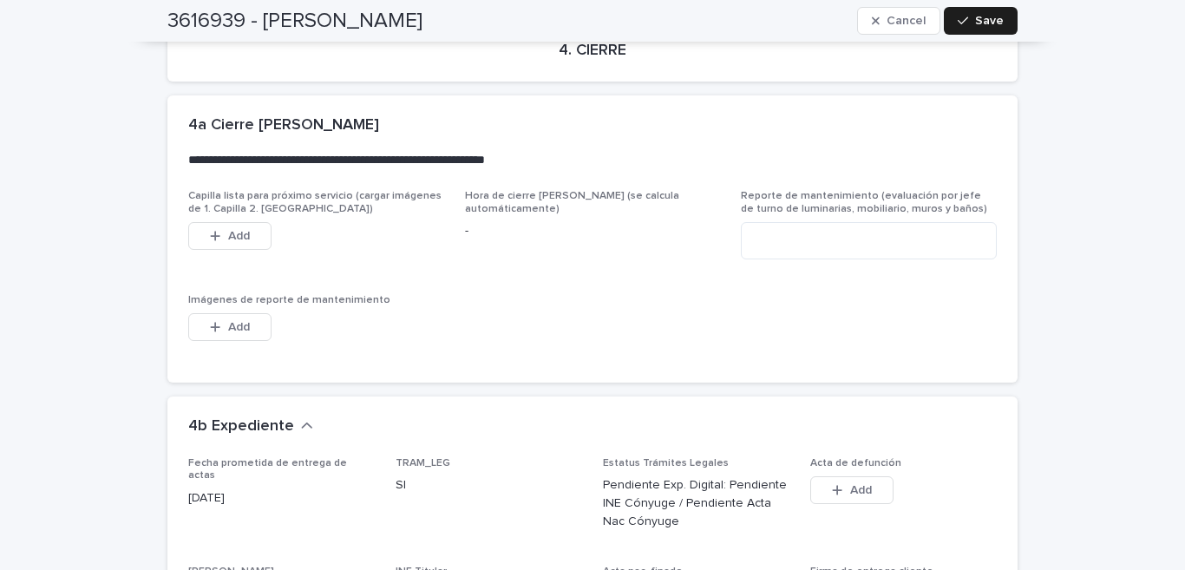
scroll to position [4713, 0]
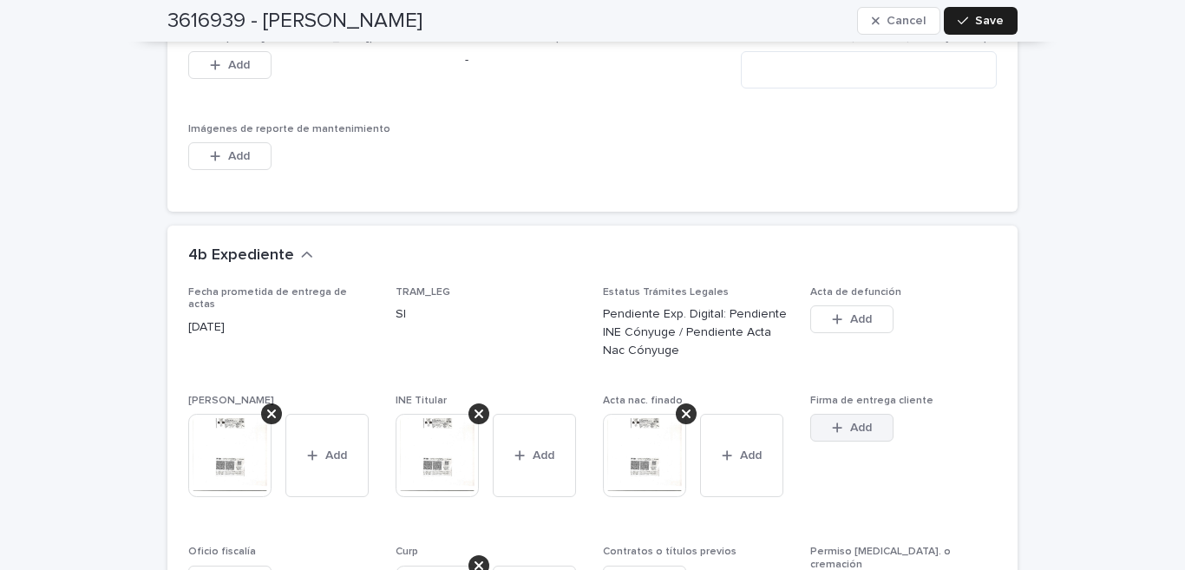
click at [832, 422] on icon "button" at bounding box center [837, 428] width 10 height 12
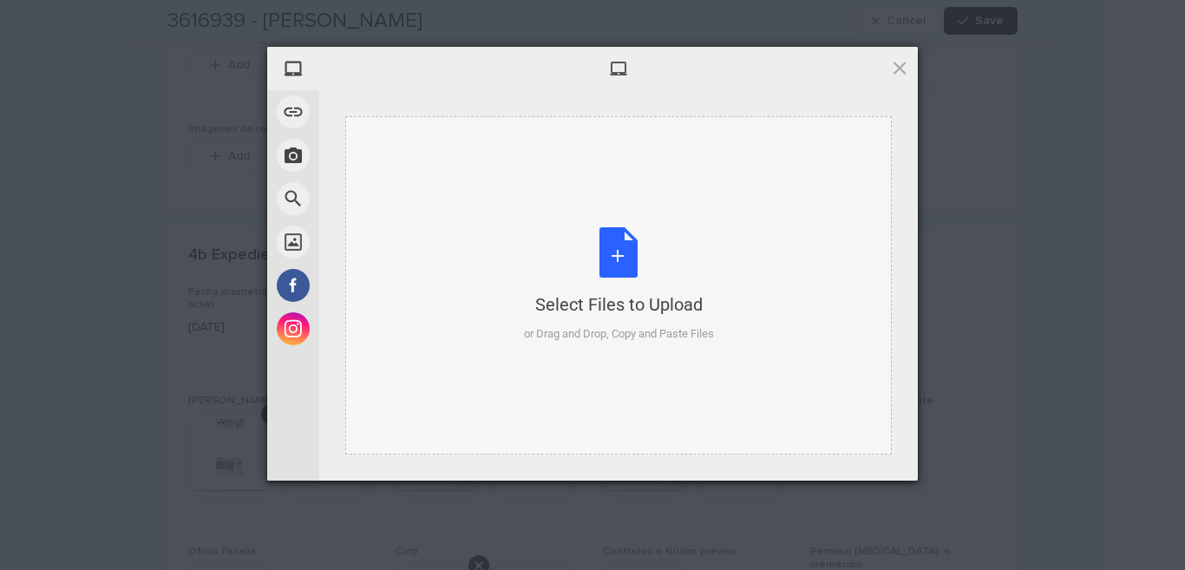
click at [622, 241] on div "Select Files to Upload or Drag and Drop, Copy and Paste Files" at bounding box center [619, 284] width 190 height 115
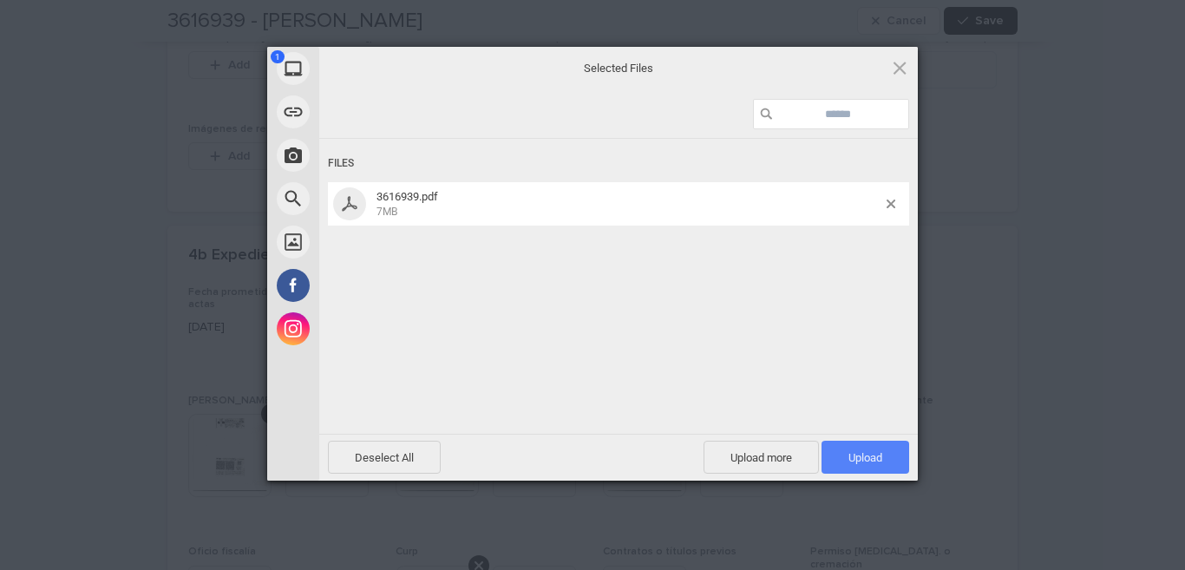
click at [837, 454] on span "Upload 1" at bounding box center [866, 457] width 88 height 33
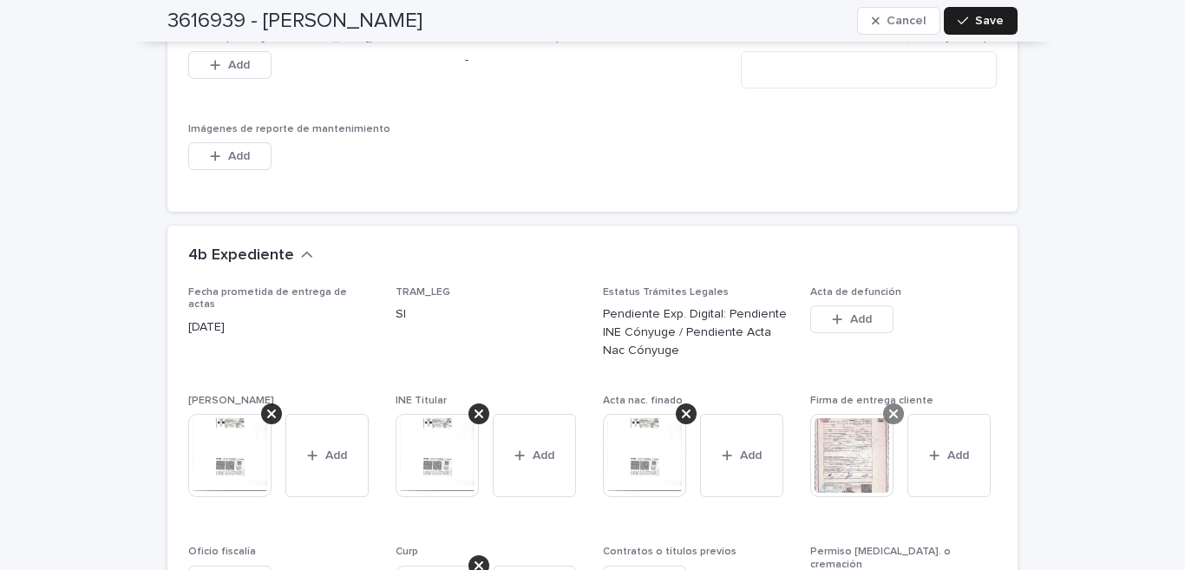
click at [890, 410] on icon at bounding box center [894, 414] width 9 height 9
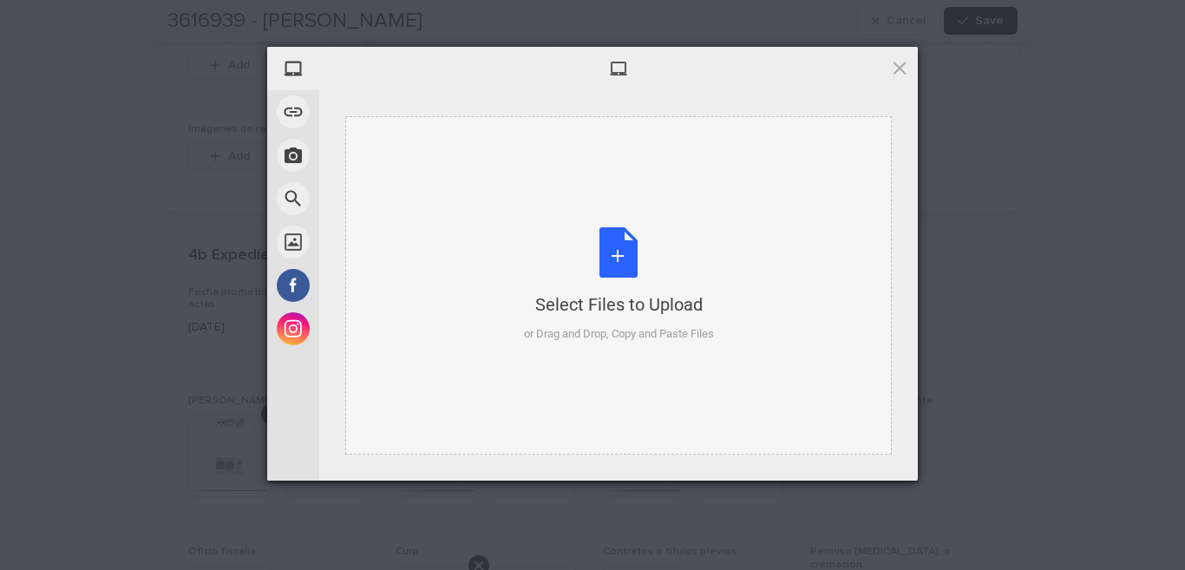
click at [622, 261] on div "Select Files to Upload or Drag and Drop, Copy and Paste Files" at bounding box center [619, 284] width 190 height 115
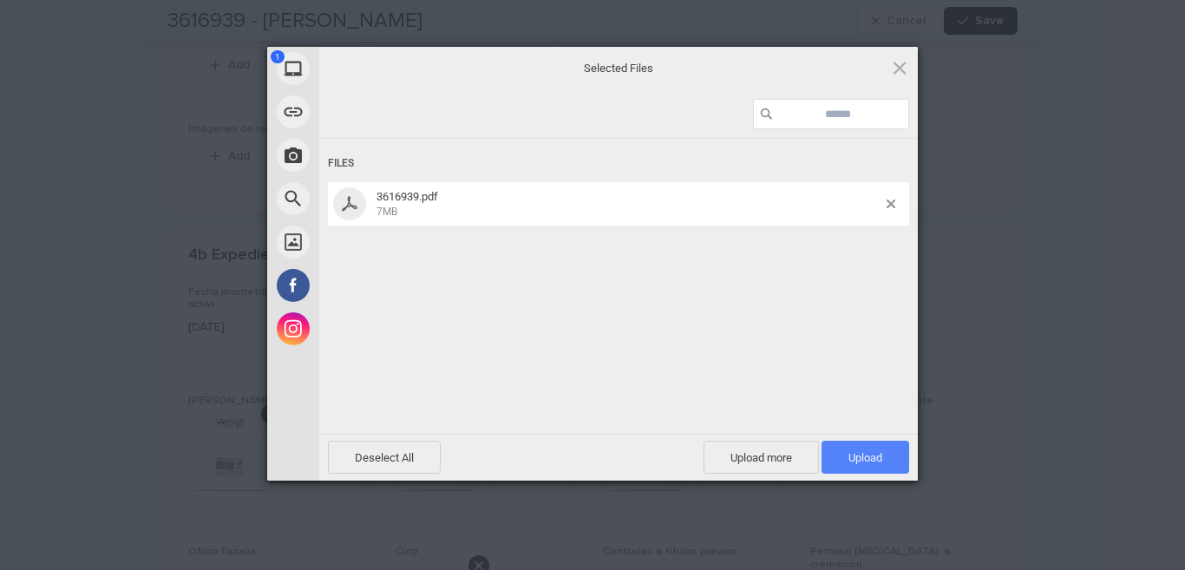
click at [837, 448] on span "Upload 1" at bounding box center [866, 457] width 88 height 33
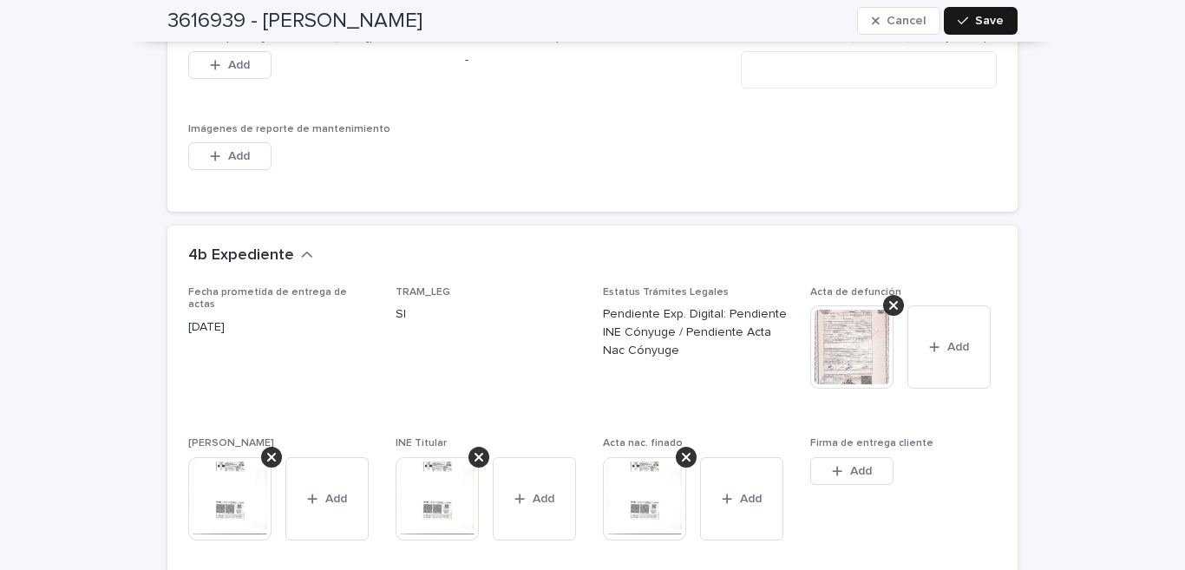
click at [965, 17] on div "button" at bounding box center [966, 21] width 17 height 12
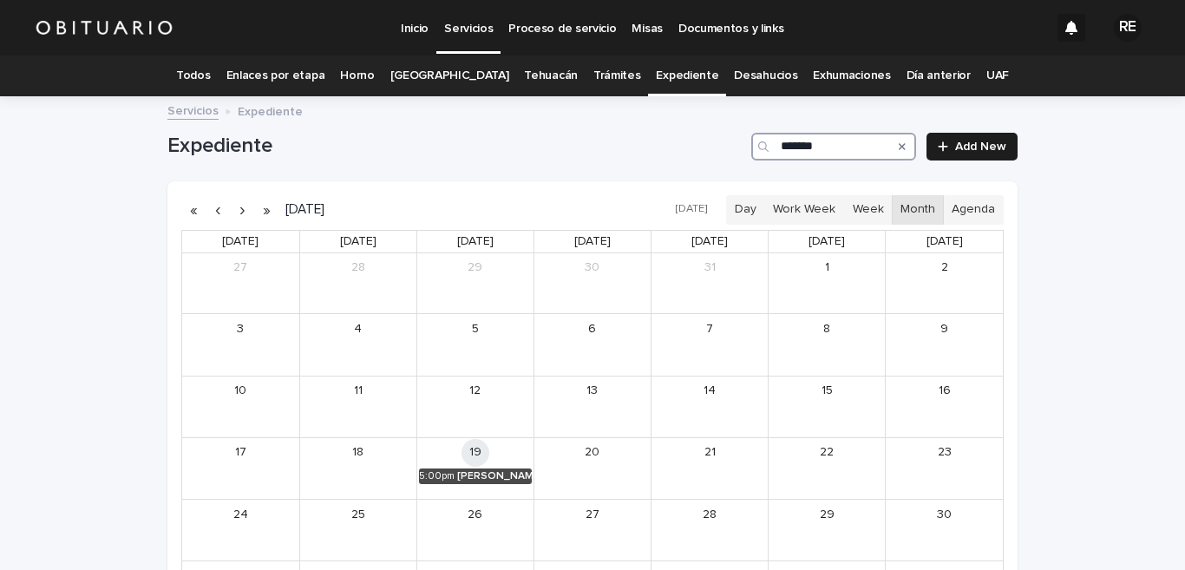
click at [853, 140] on input "*******" at bounding box center [834, 147] width 165 height 28
click at [461, 472] on div "[PERSON_NAME] BAS [PERSON_NAME]" at bounding box center [494, 476] width 75 height 12
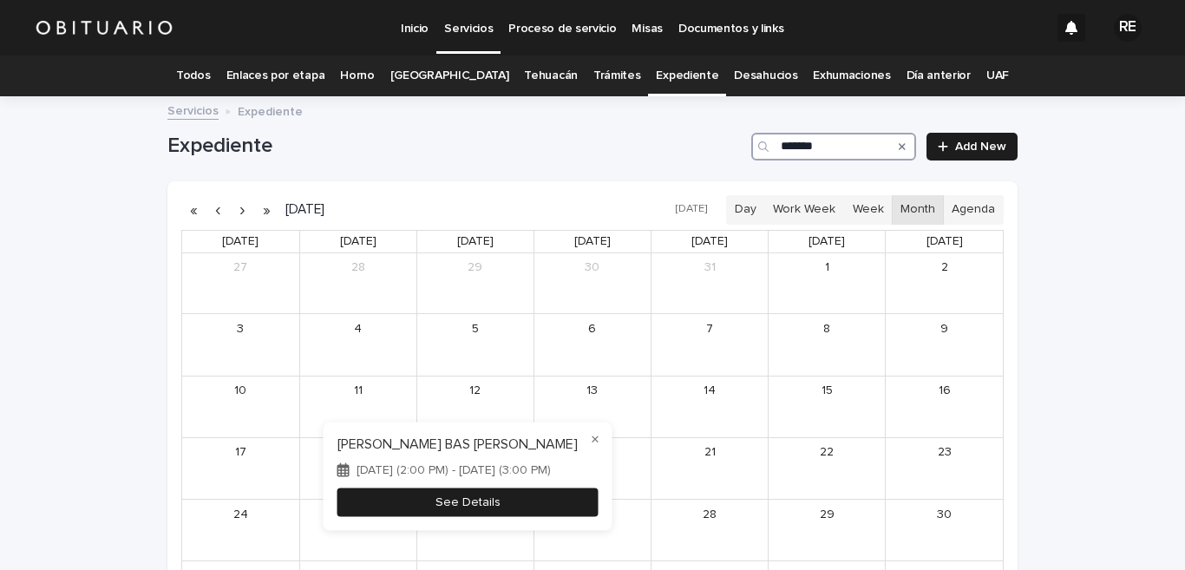
type input "*******"
click at [573, 516] on button "See Details" at bounding box center [468, 502] width 261 height 29
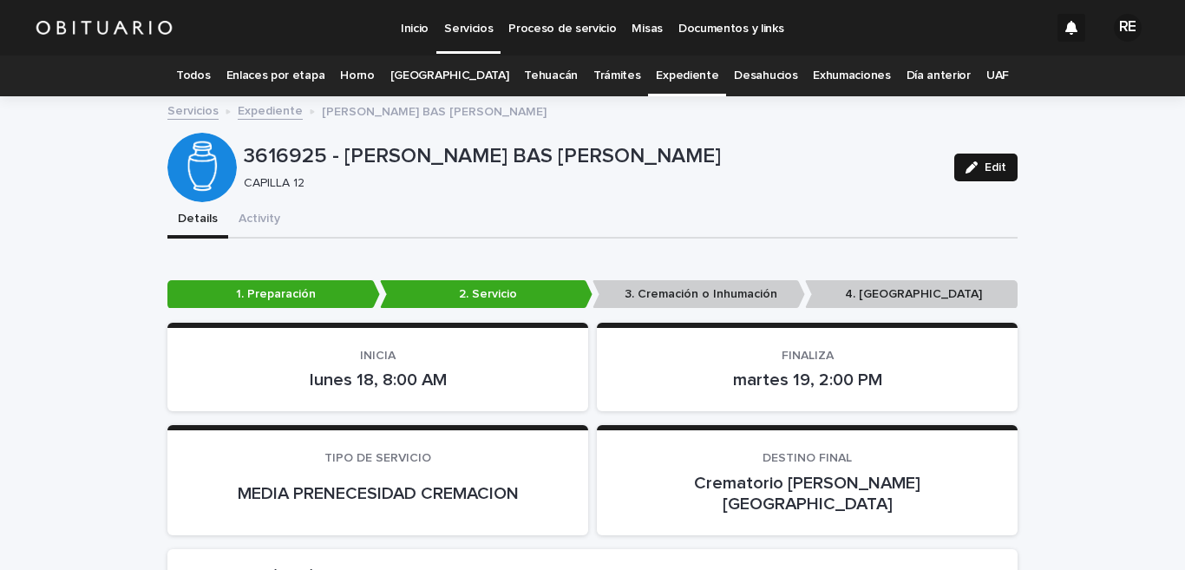
click at [966, 161] on icon "button" at bounding box center [972, 167] width 12 height 12
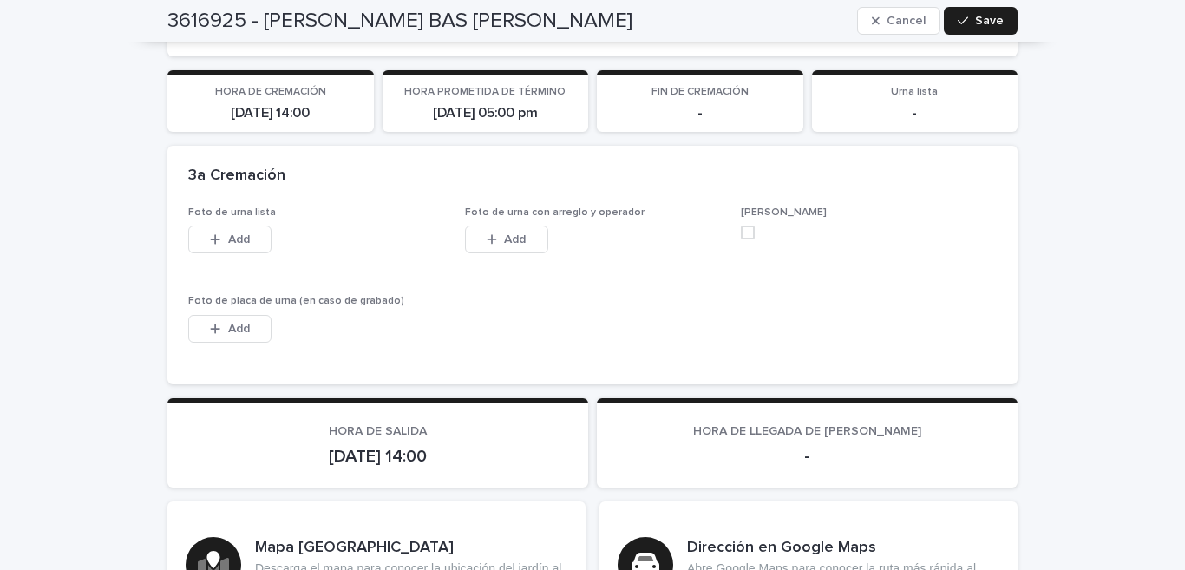
scroll to position [4533, 0]
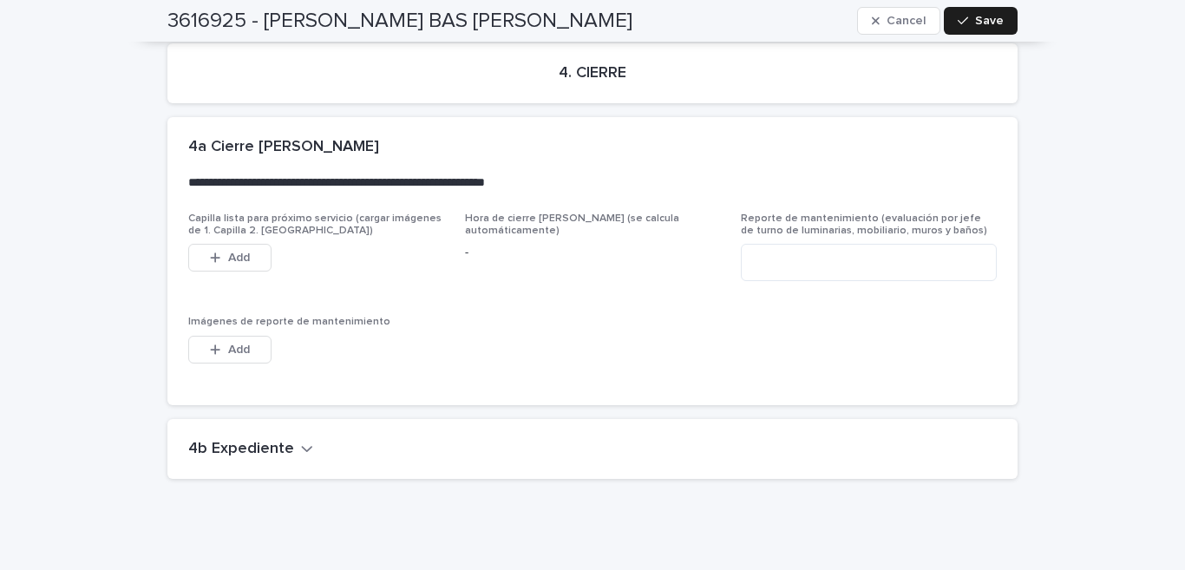
drag, startPoint x: 243, startPoint y: 397, endPoint x: 742, endPoint y: 421, distance: 499.6
click at [244, 440] on h2 "4b Expediente" at bounding box center [241, 449] width 106 height 19
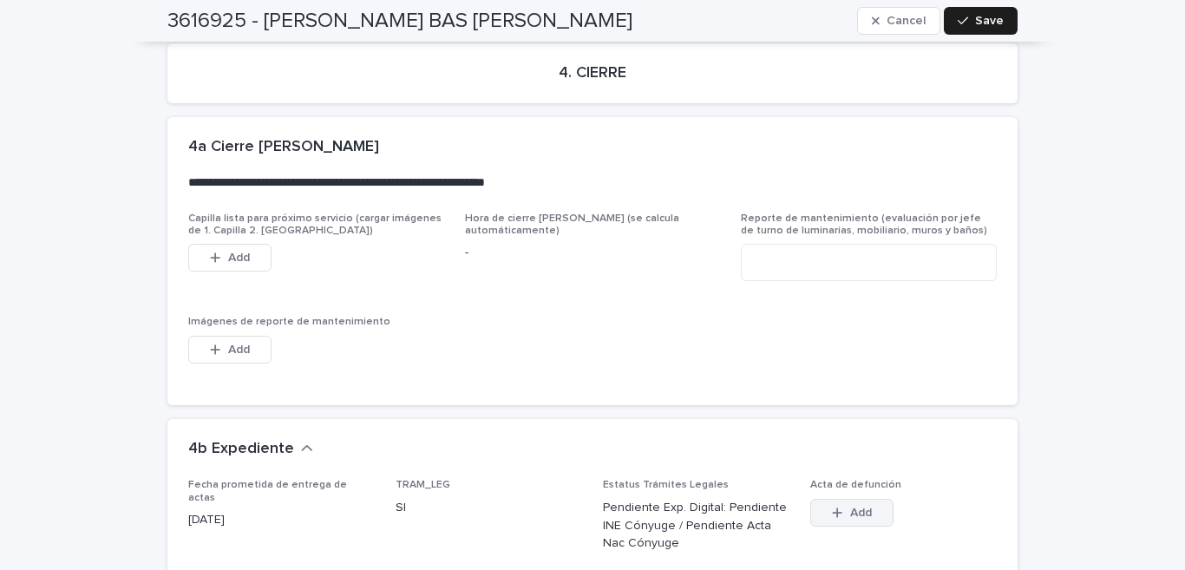
click at [850, 507] on span "Add" at bounding box center [861, 513] width 22 height 12
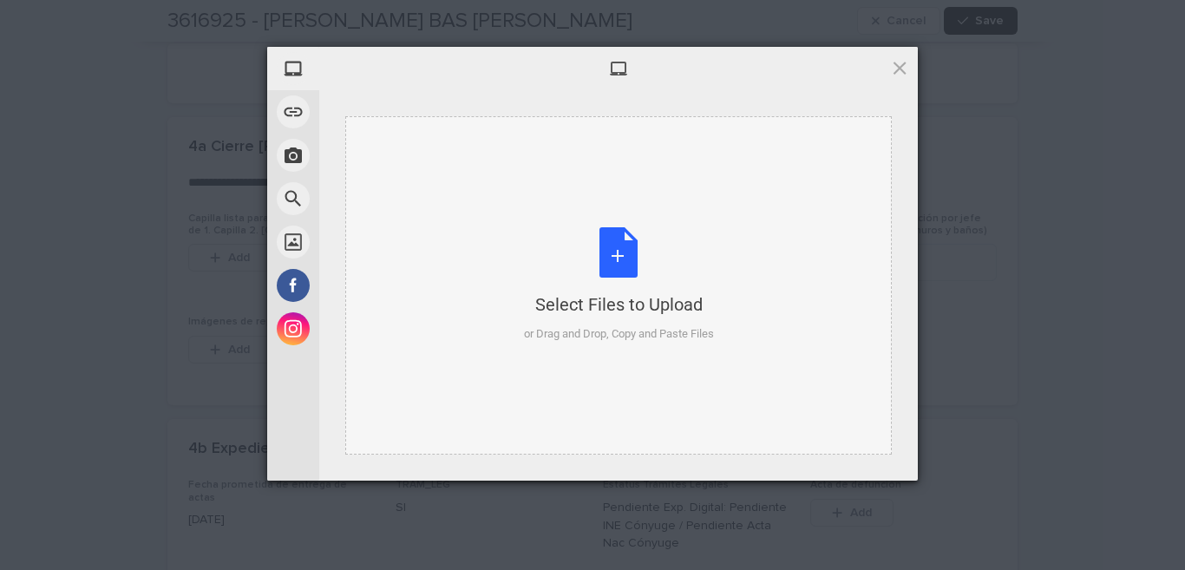
click at [633, 242] on div "Select Files to Upload or Drag and Drop, Copy and Paste Files" at bounding box center [619, 284] width 190 height 115
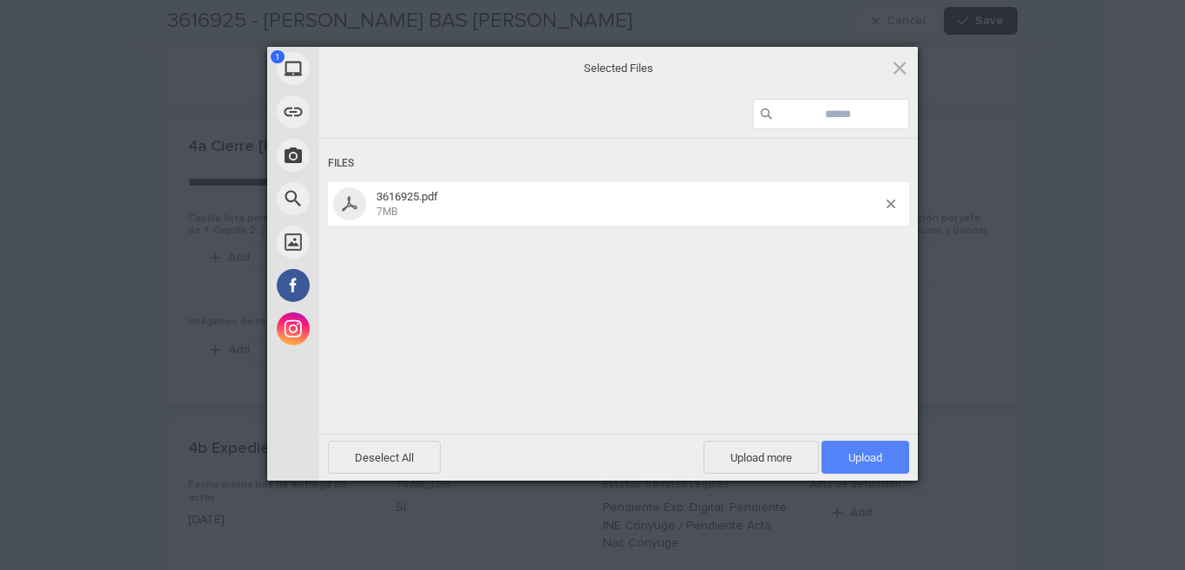
click at [902, 463] on span "Upload 1" at bounding box center [866, 457] width 88 height 33
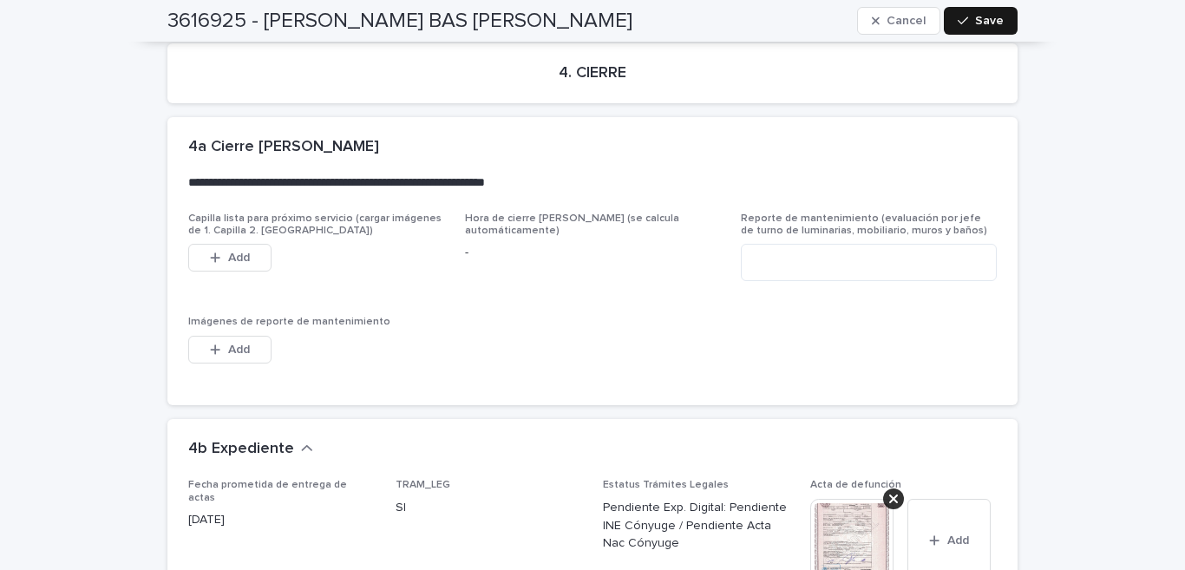
click at [951, 16] on button "Save" at bounding box center [981, 21] width 74 height 28
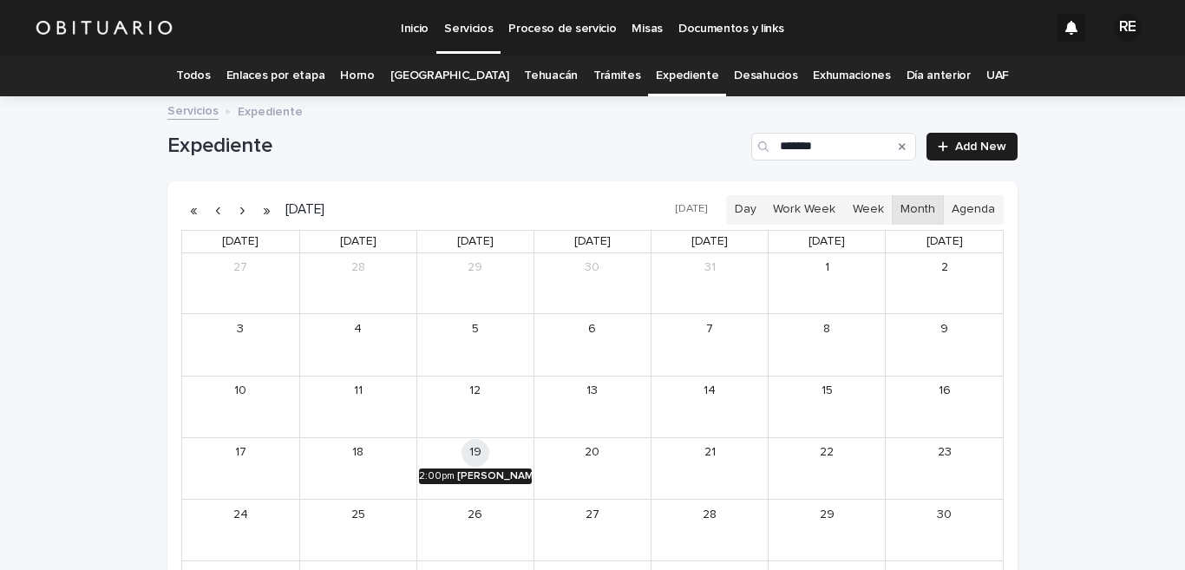
click at [486, 474] on div "[PERSON_NAME] BAS [PERSON_NAME]" at bounding box center [494, 476] width 75 height 12
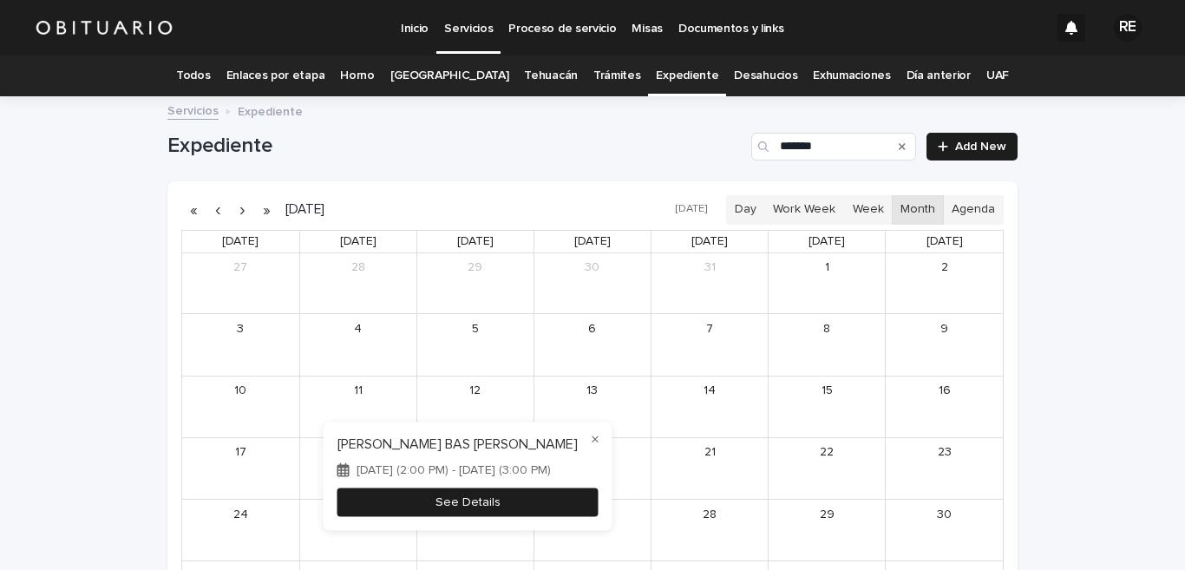
click at [516, 509] on button "See Details" at bounding box center [468, 502] width 261 height 29
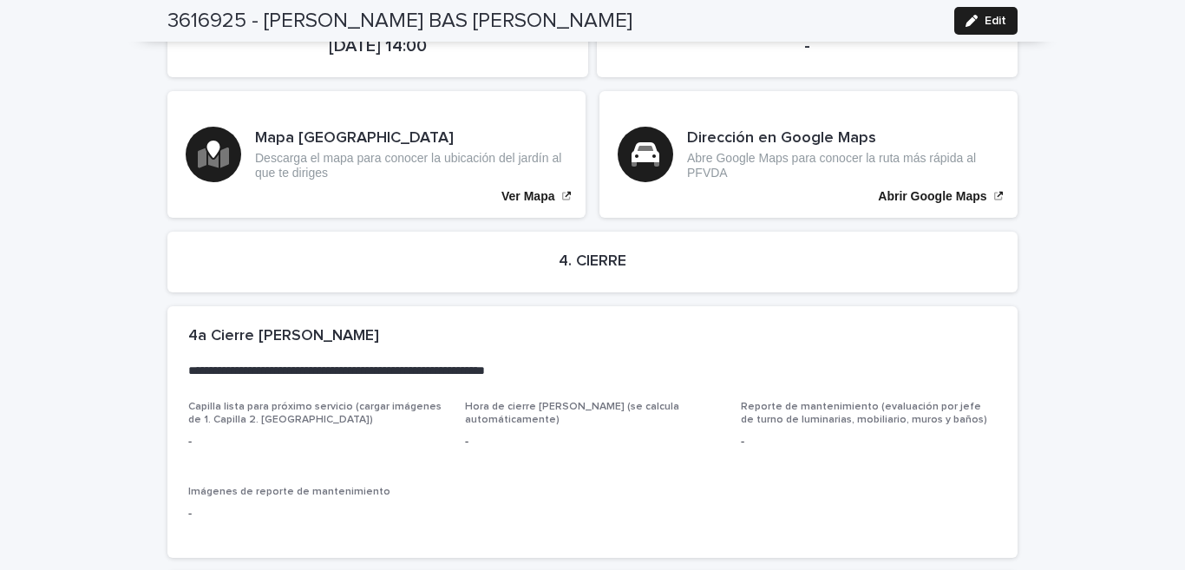
scroll to position [4213, 0]
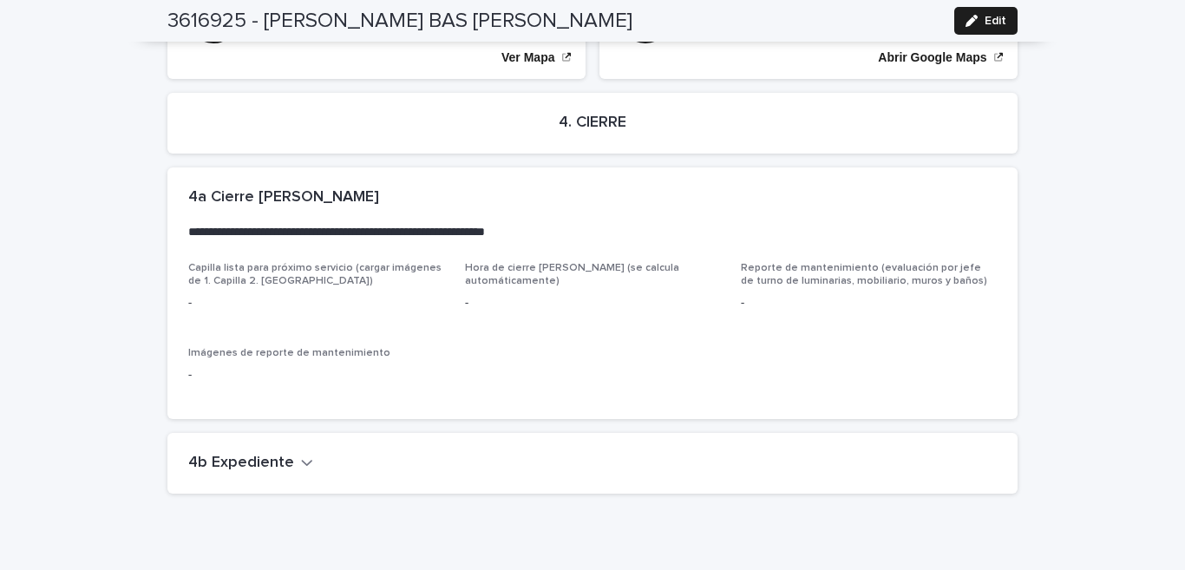
click at [245, 454] on h2 "4b Expediente" at bounding box center [241, 463] width 106 height 19
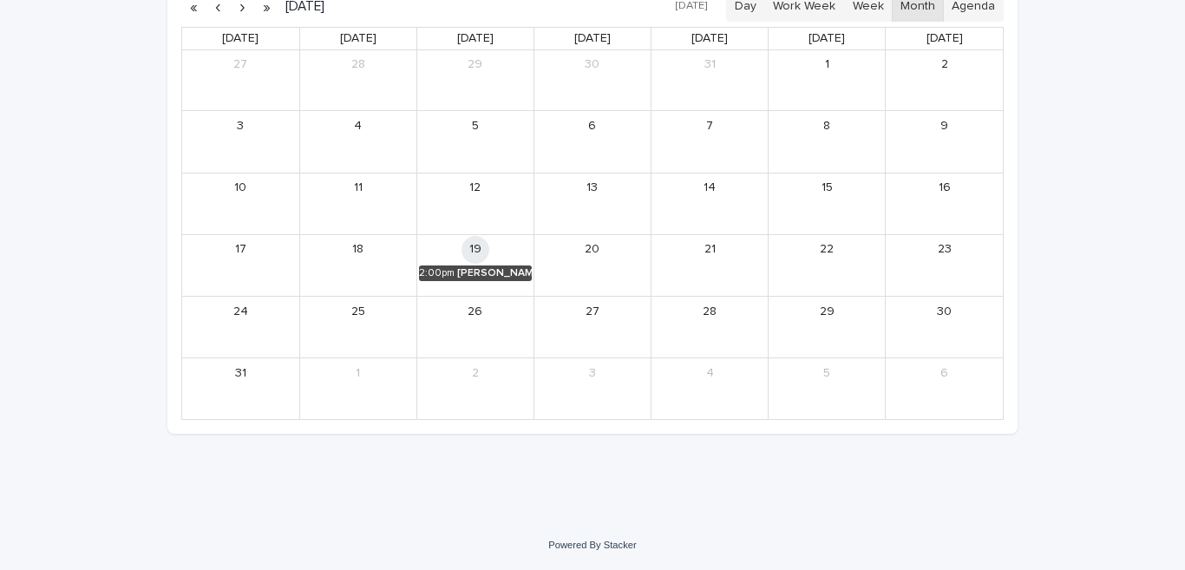
scroll to position [56, 0]
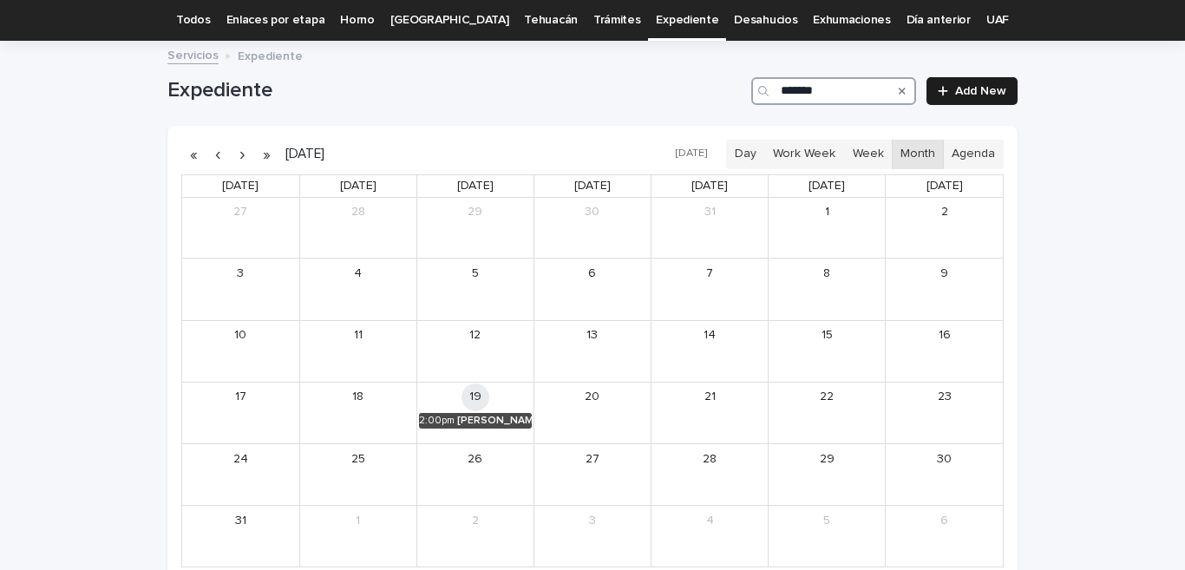
click at [852, 83] on input "*******" at bounding box center [834, 91] width 165 height 28
click at [495, 418] on div "[PERSON_NAME]" at bounding box center [494, 421] width 75 height 12
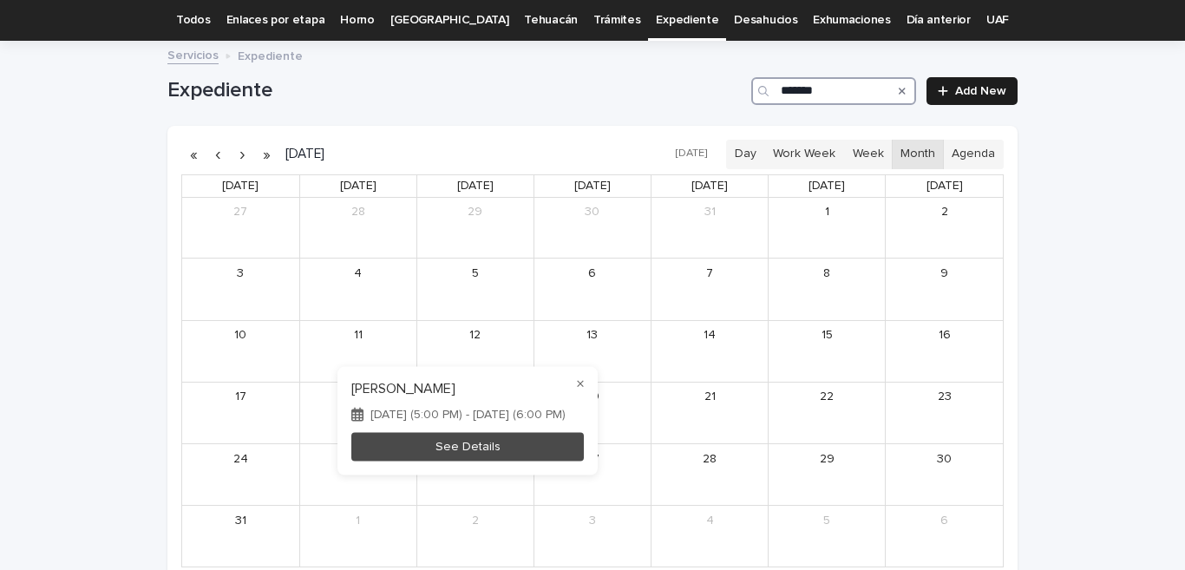
type input "*******"
click at [574, 430] on div "× [PERSON_NAME] [DATE] (5:00 PM) - [DATE] (6:00 PM) See Details" at bounding box center [468, 421] width 260 height 108
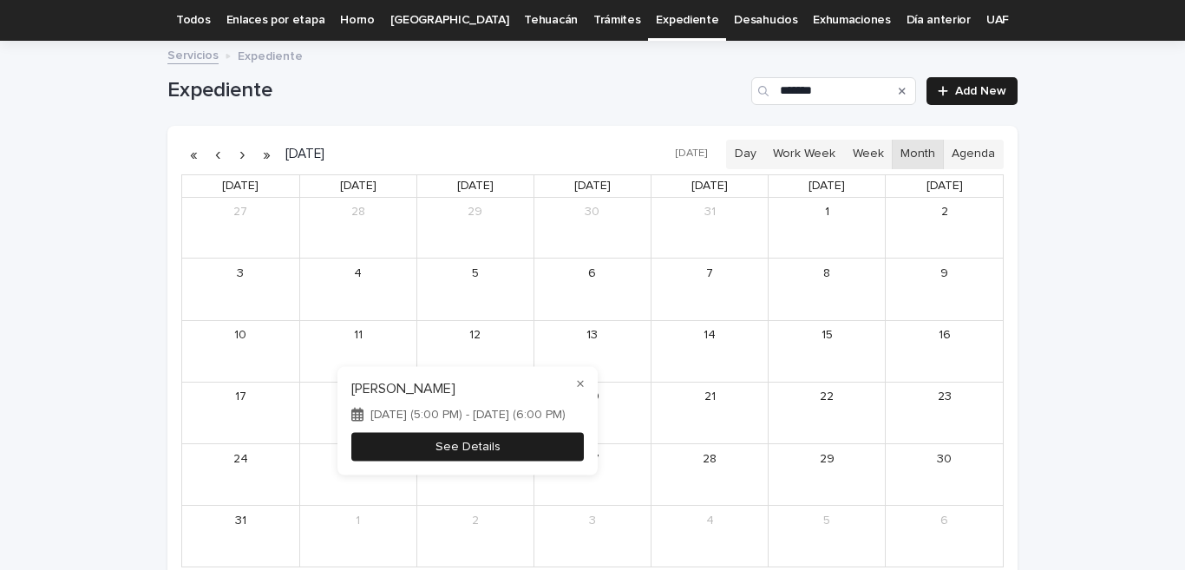
click at [583, 447] on button "See Details" at bounding box center [467, 446] width 233 height 29
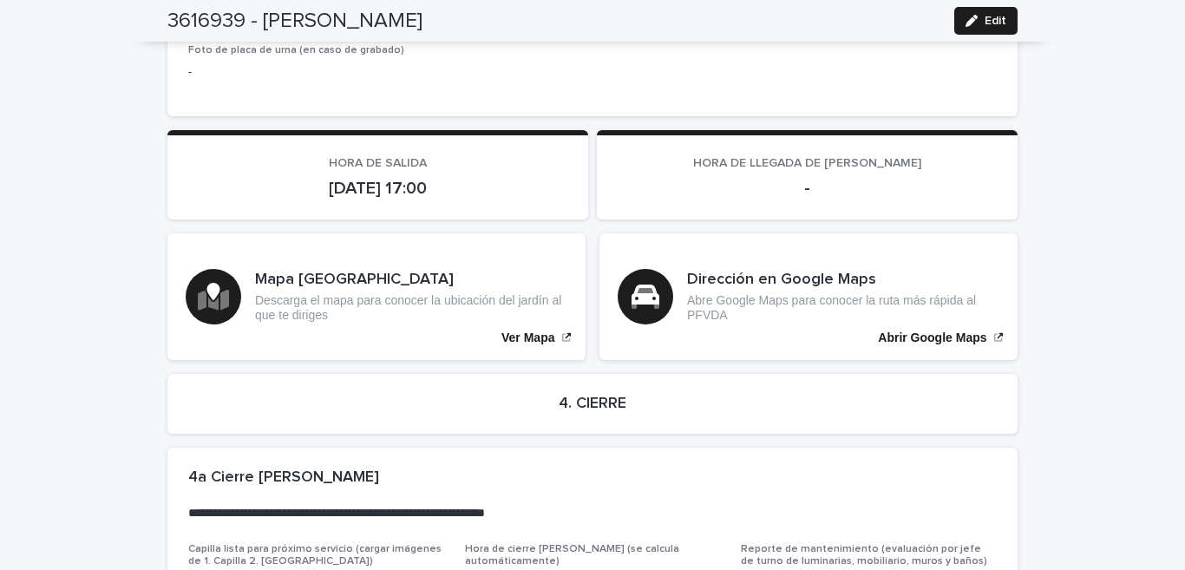
scroll to position [4203, 0]
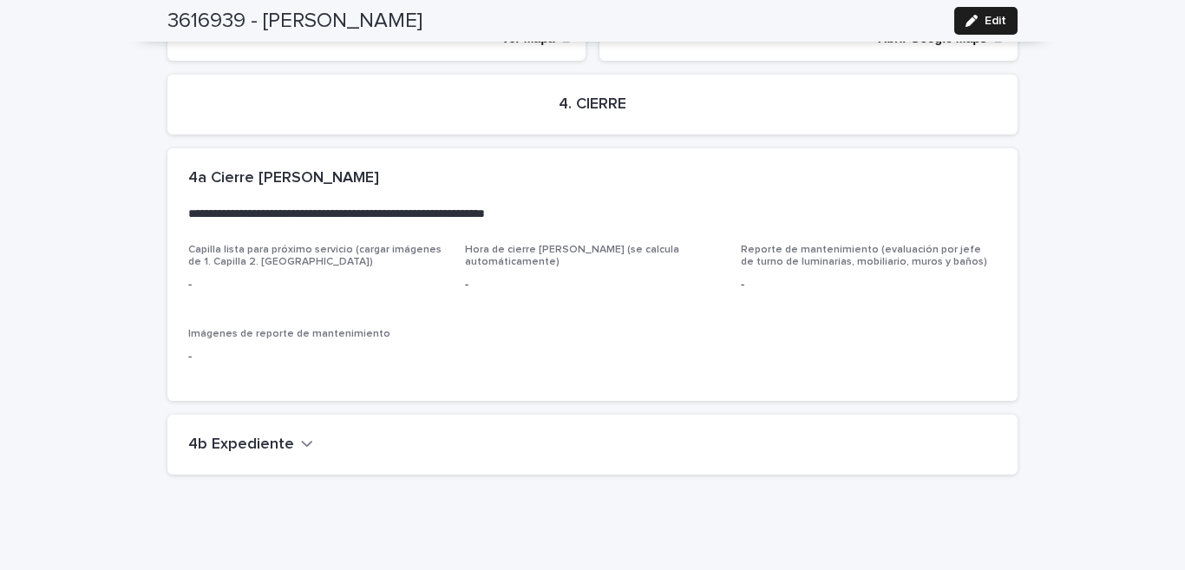
click at [253, 436] on h2 "4b Expediente" at bounding box center [241, 445] width 106 height 19
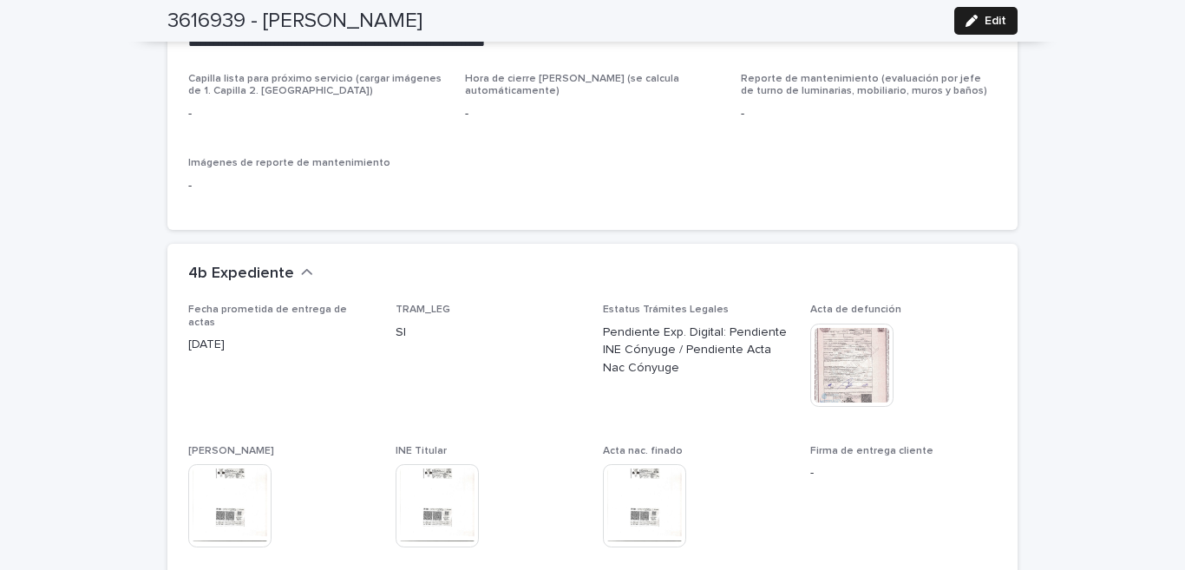
scroll to position [4459, 0]
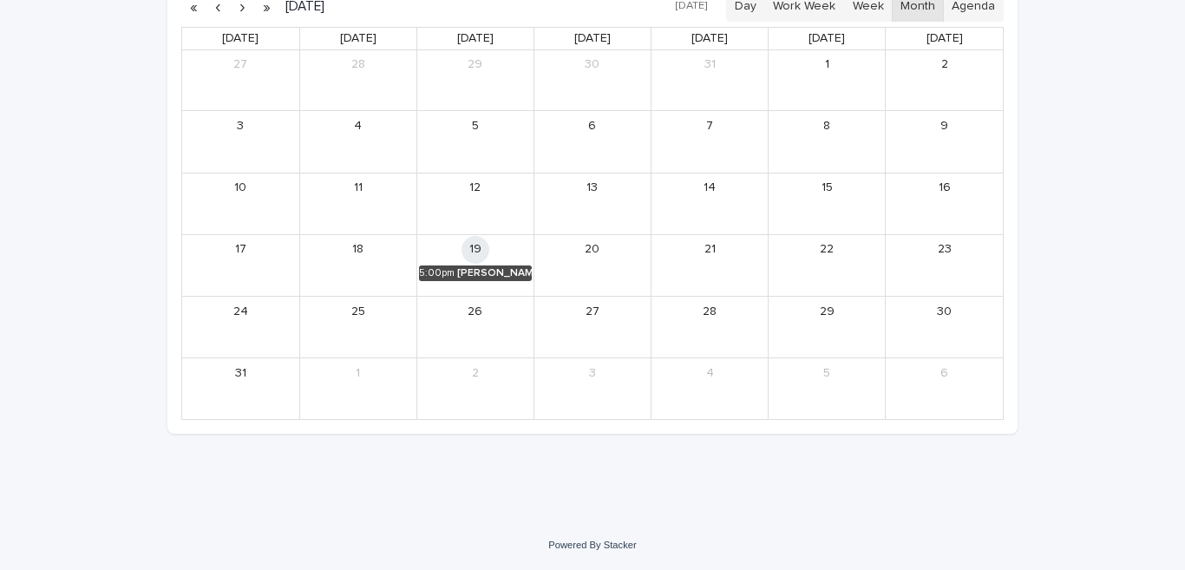
scroll to position [56, 0]
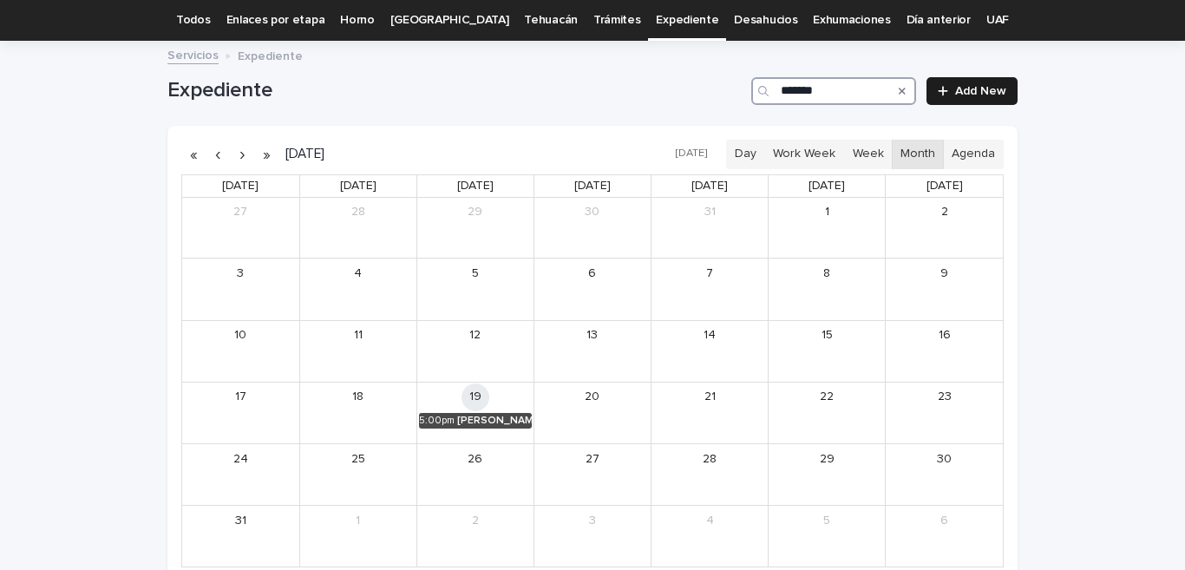
click at [846, 94] on input "*******" at bounding box center [834, 91] width 165 height 28
click at [479, 419] on div "[PERSON_NAME] [PERSON_NAME]" at bounding box center [494, 421] width 75 height 12
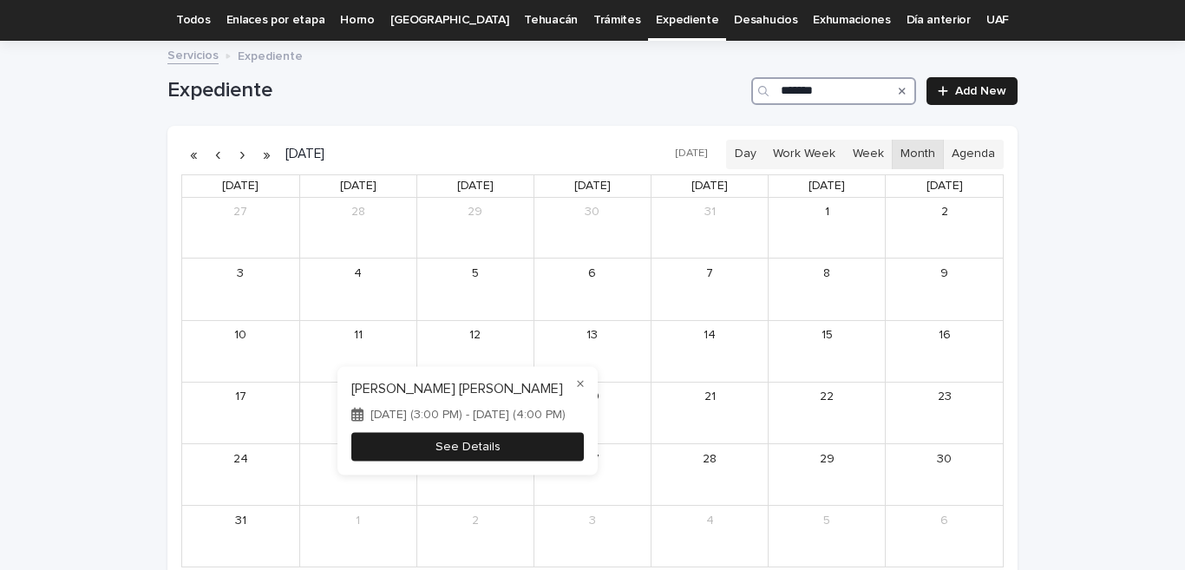
type input "*******"
click at [526, 453] on button "See Details" at bounding box center [467, 446] width 233 height 29
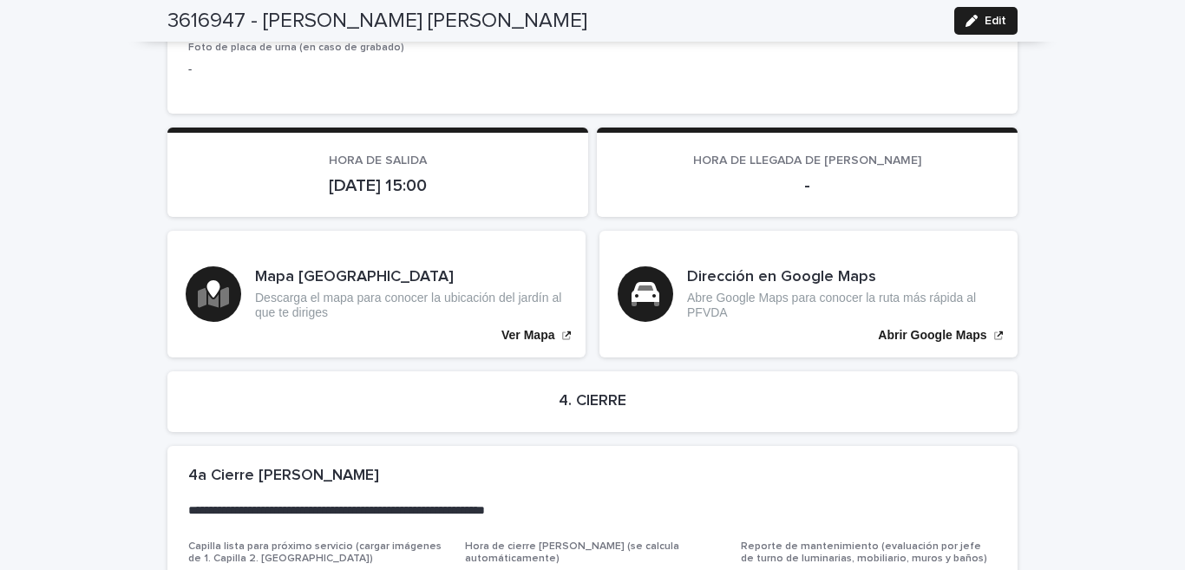
scroll to position [4152, 0]
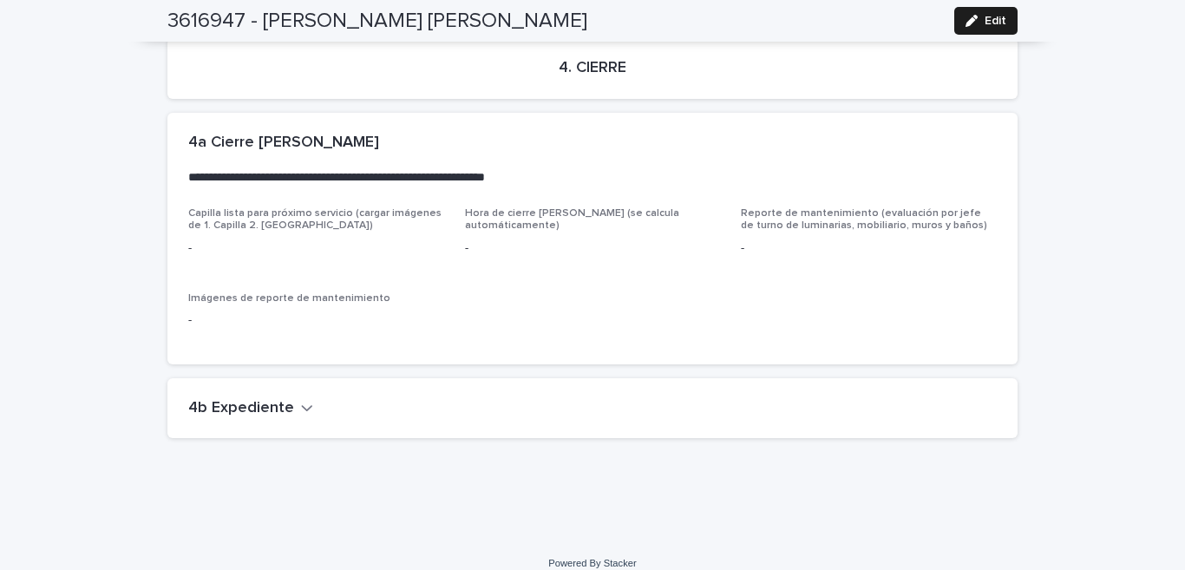
click at [258, 399] on h2 "4b Expediente" at bounding box center [241, 408] width 106 height 19
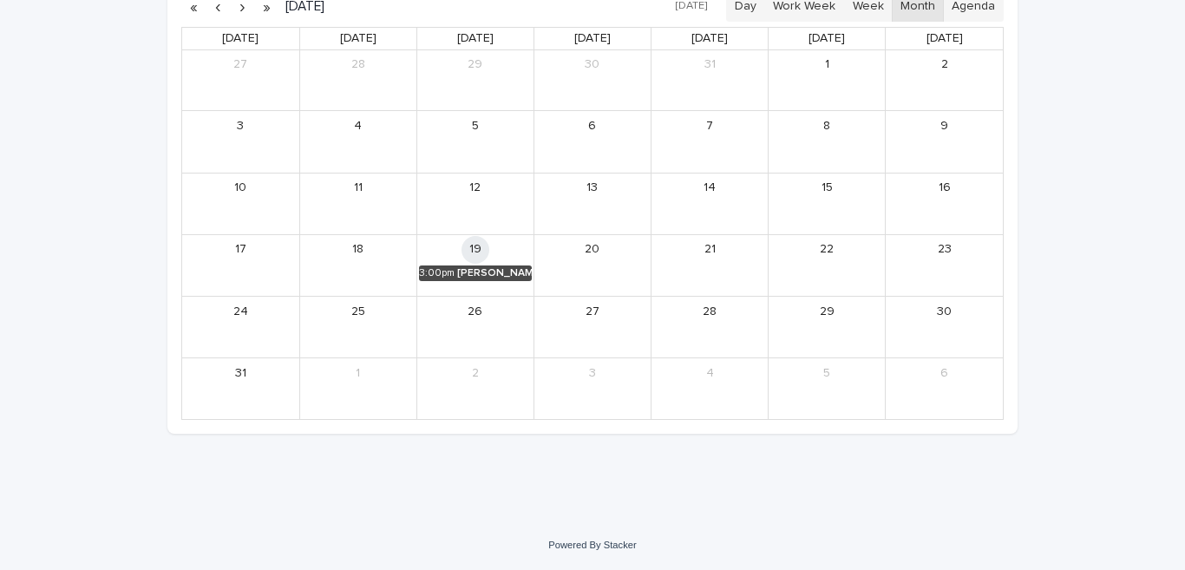
scroll to position [56, 0]
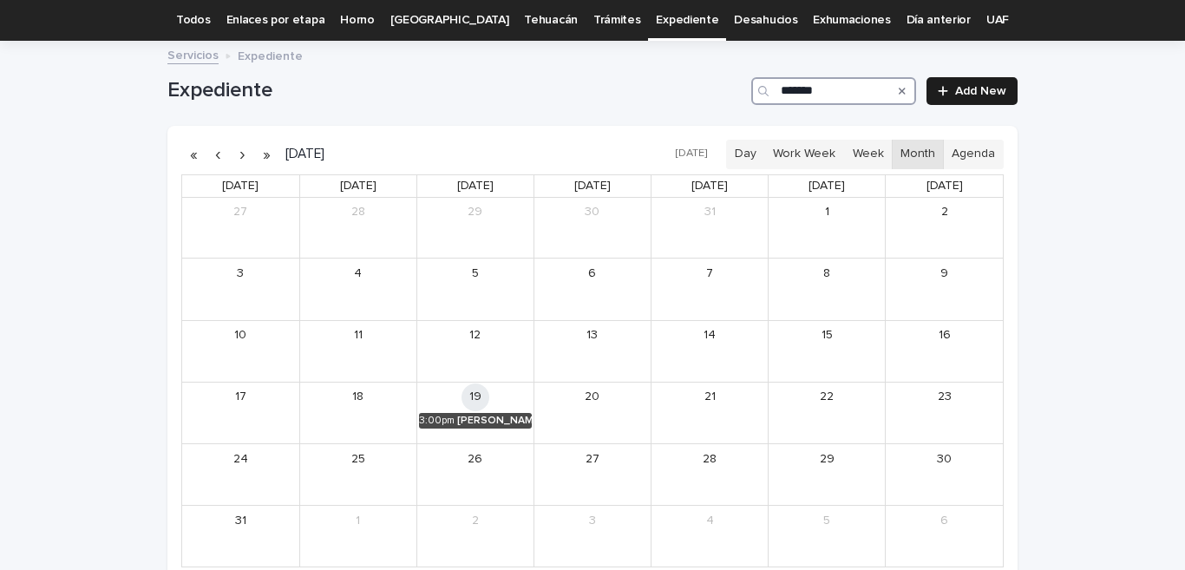
click at [823, 97] on input "*******" at bounding box center [834, 91] width 165 height 28
click at [469, 417] on div "[PERSON_NAME]" at bounding box center [497, 421] width 69 height 12
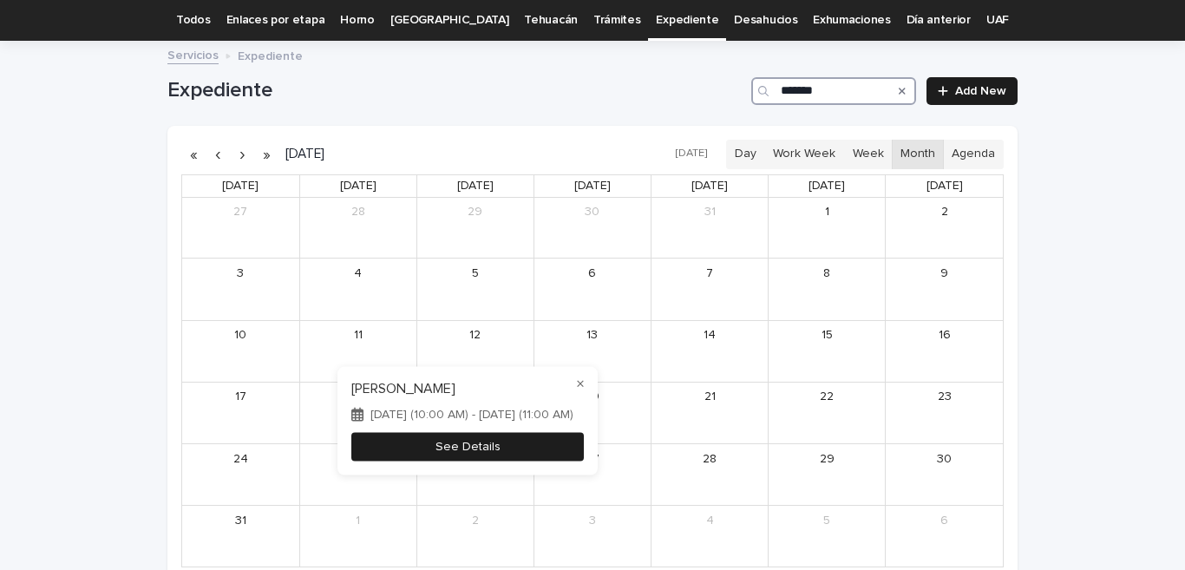
type input "*******"
click at [571, 442] on button "See Details" at bounding box center [467, 446] width 233 height 29
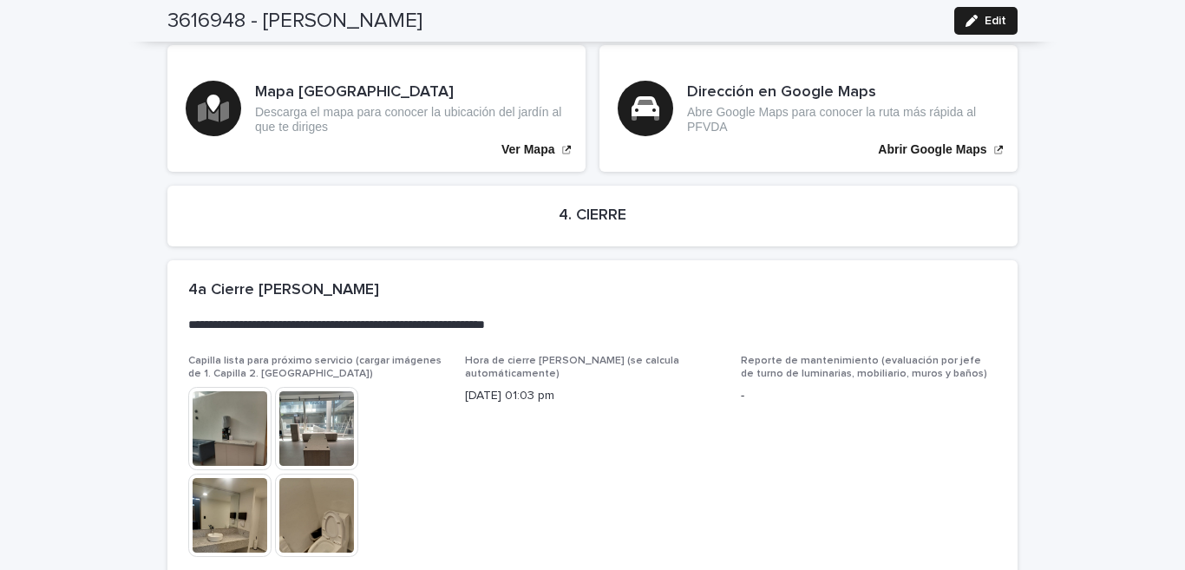
scroll to position [4056, 0]
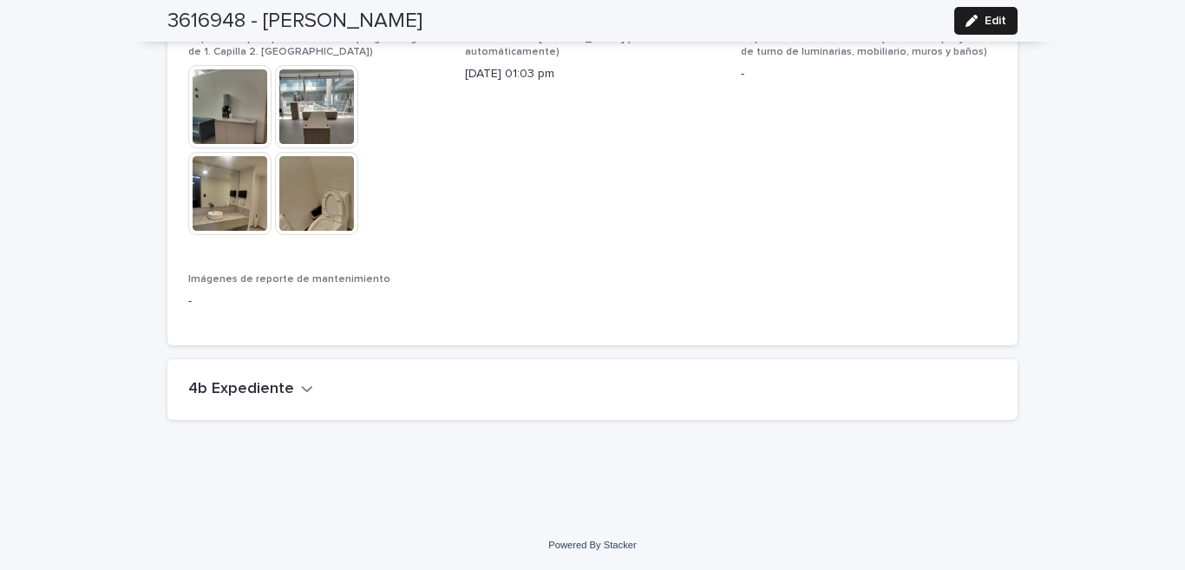
click at [301, 392] on icon "button" at bounding box center [307, 389] width 12 height 16
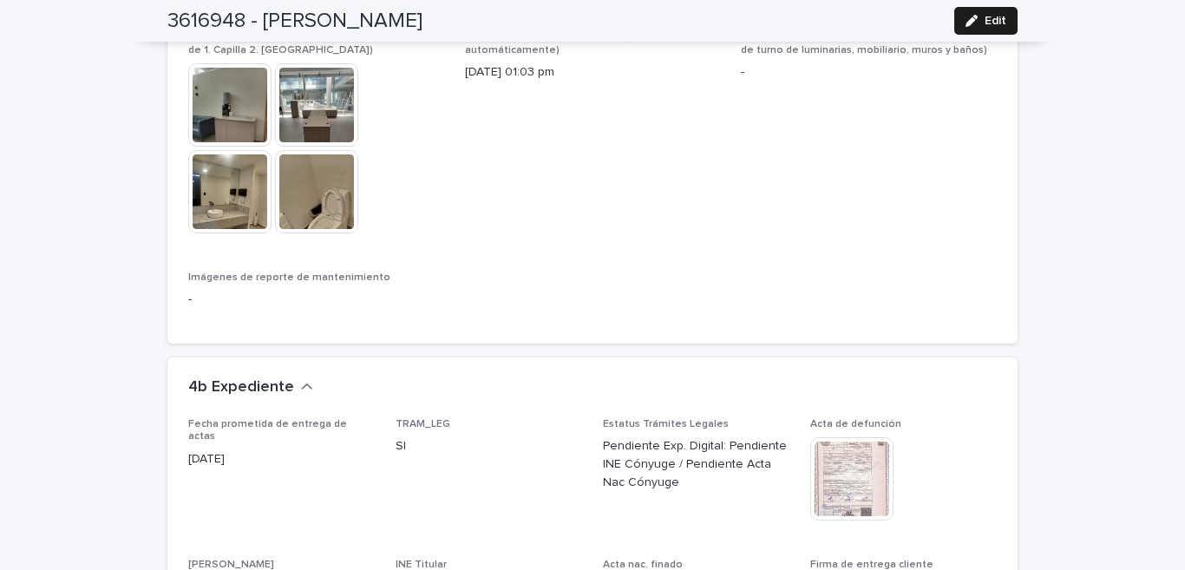
scroll to position [4312, 0]
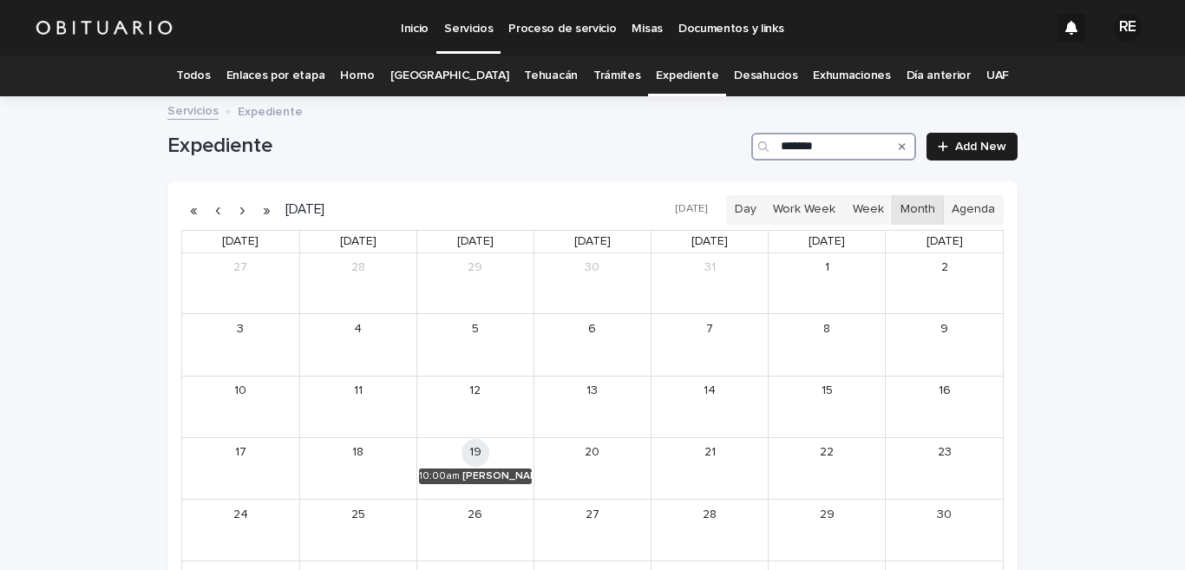
click at [830, 140] on input "*******" at bounding box center [834, 147] width 165 height 28
click at [489, 475] on div "[PERSON_NAME]" at bounding box center [495, 476] width 73 height 12
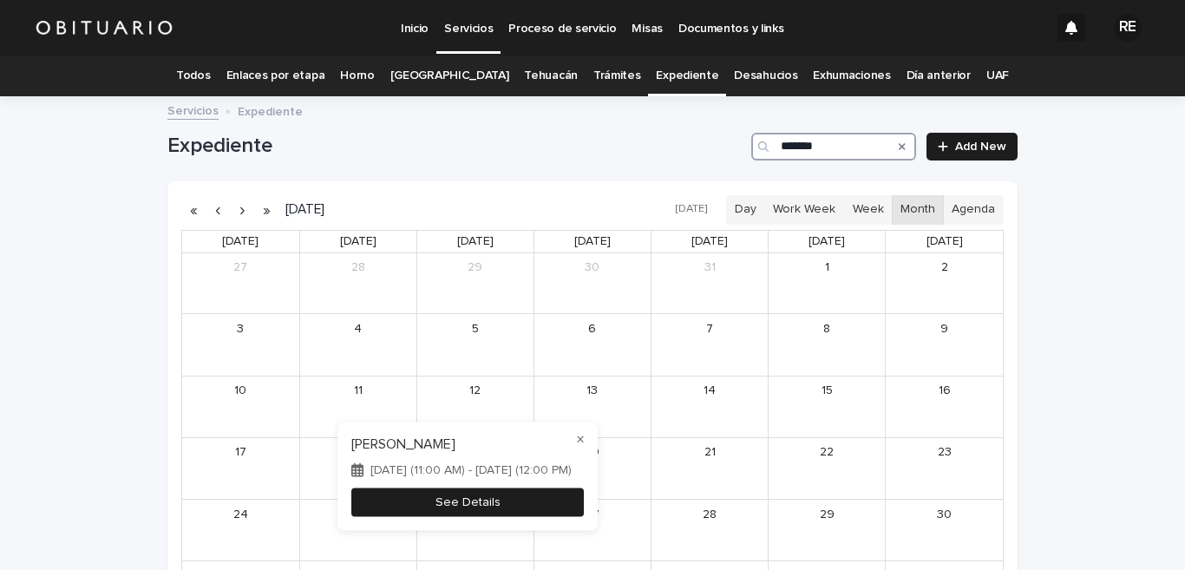
type input "*******"
click at [554, 503] on button "See Details" at bounding box center [467, 502] width 233 height 29
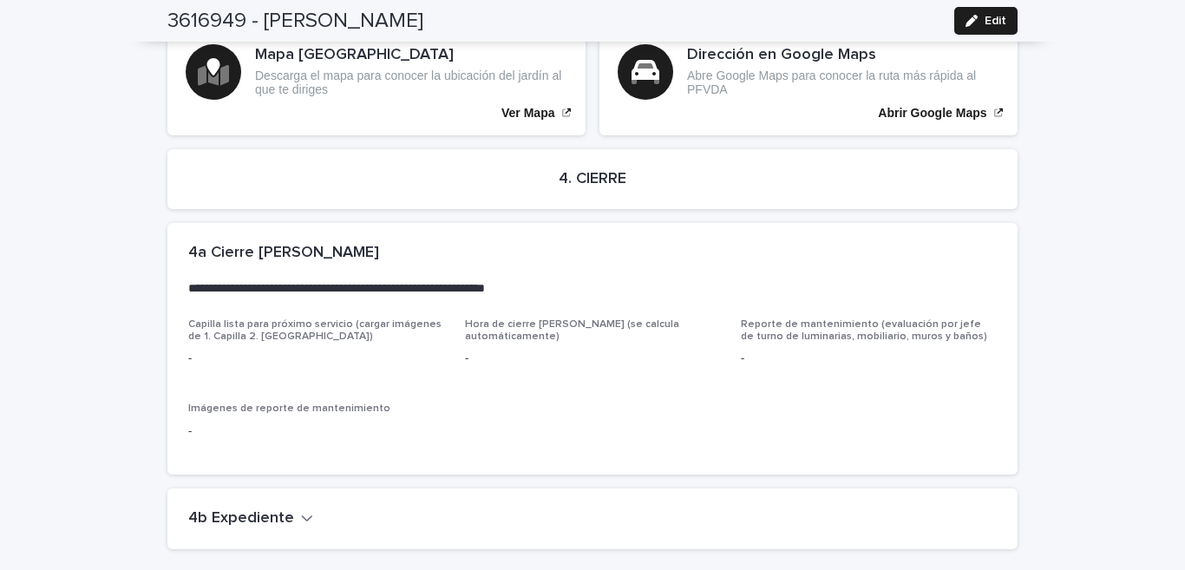
scroll to position [4270, 0]
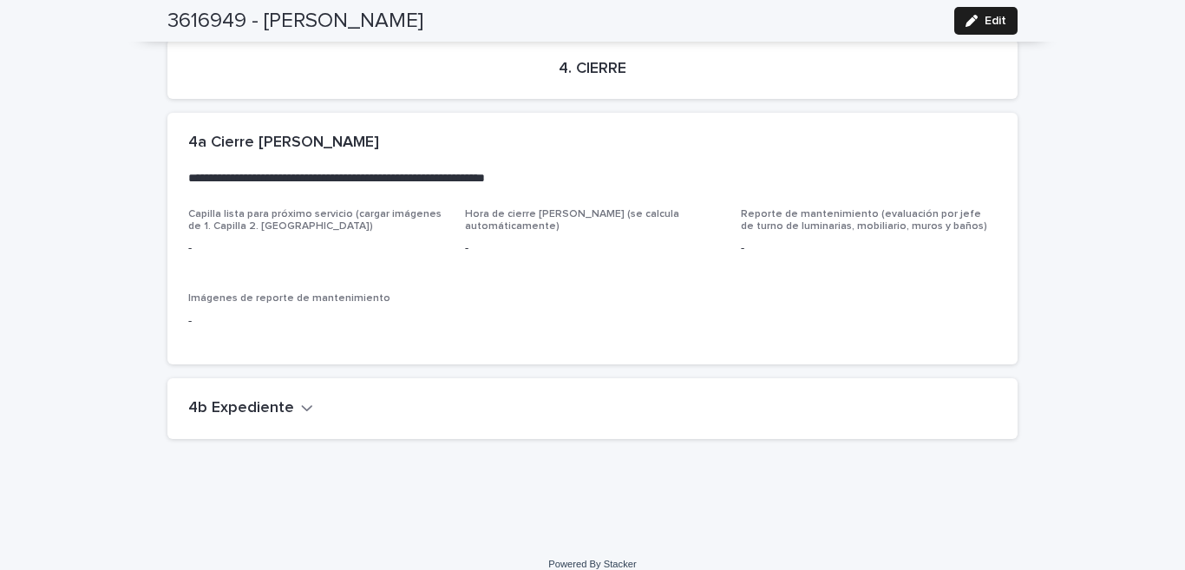
click at [262, 399] on h2 "4b Expediente" at bounding box center [241, 408] width 106 height 19
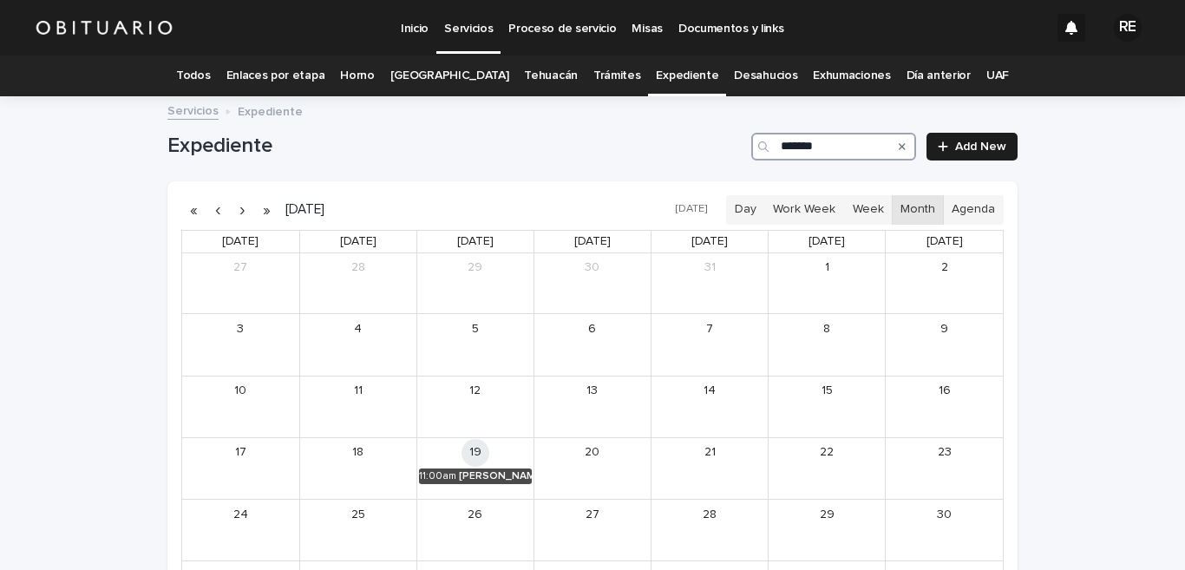
click at [857, 144] on input "*******" at bounding box center [834, 147] width 165 height 28
click at [478, 476] on div "[PERSON_NAME] [PERSON_NAME]" at bounding box center [495, 476] width 73 height 12
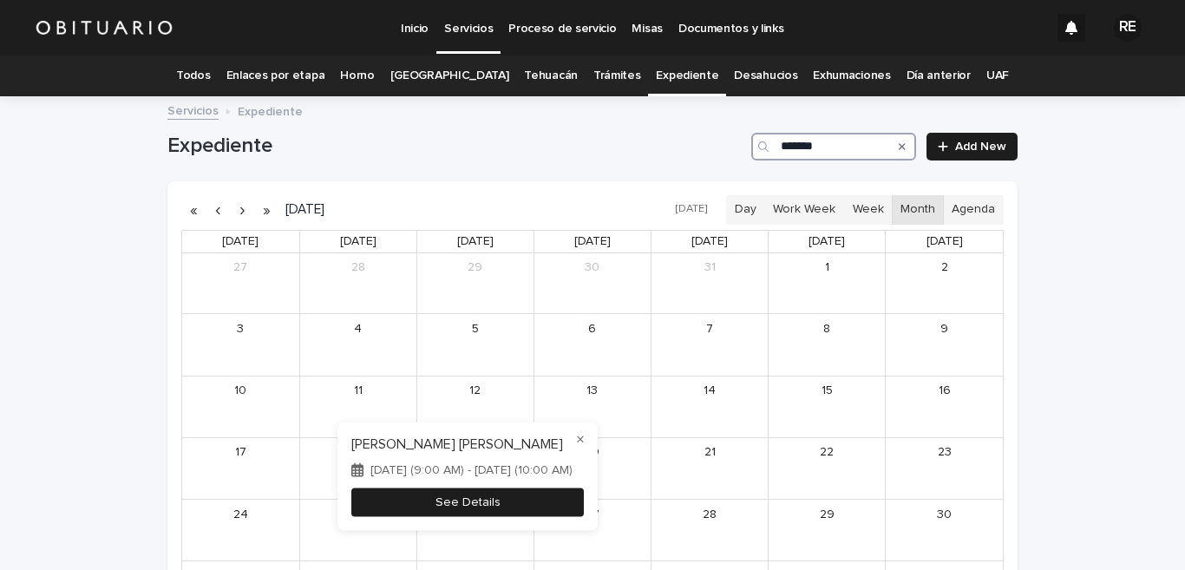
type input "*******"
click at [584, 506] on button "See Details" at bounding box center [467, 502] width 233 height 29
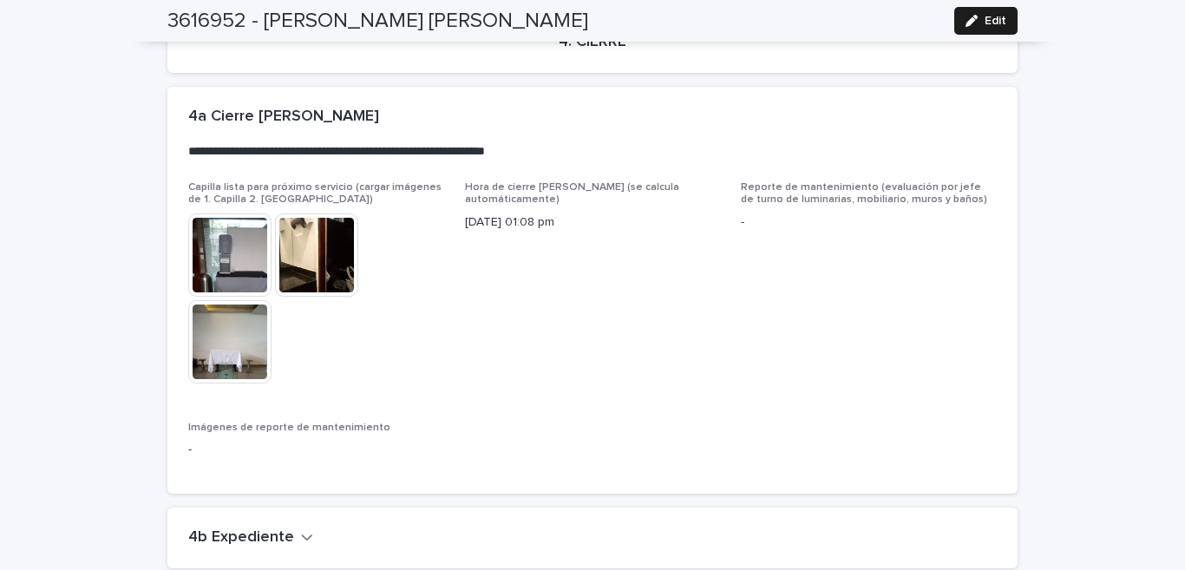
scroll to position [4054, 0]
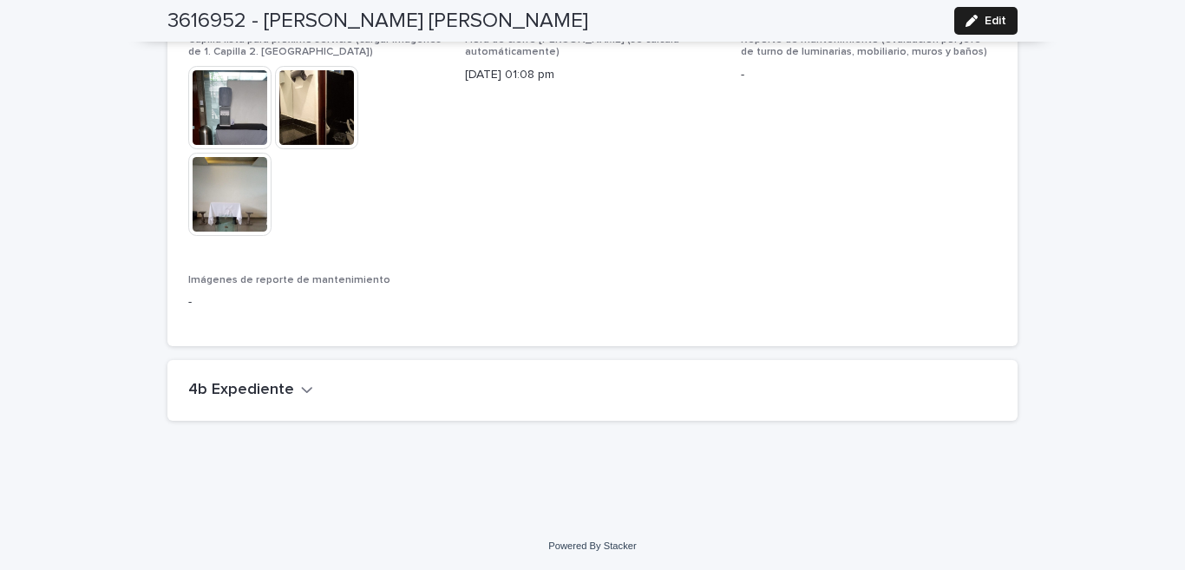
click at [260, 388] on h2 "4b Expediente" at bounding box center [241, 390] width 106 height 19
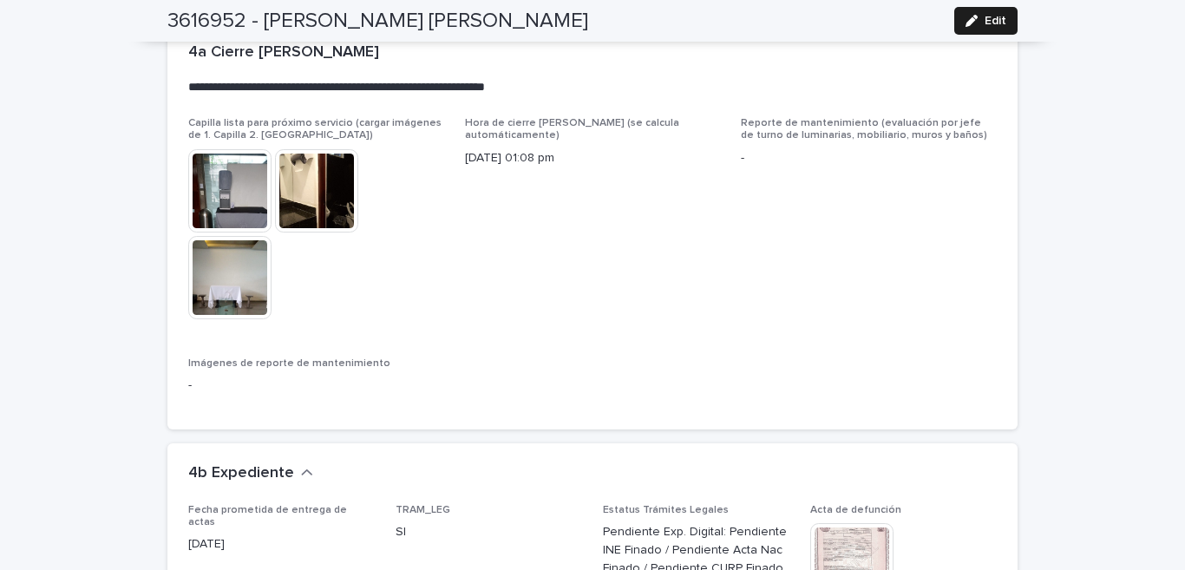
scroll to position [3626, 0]
